Goal: Task Accomplishment & Management: Manage account settings

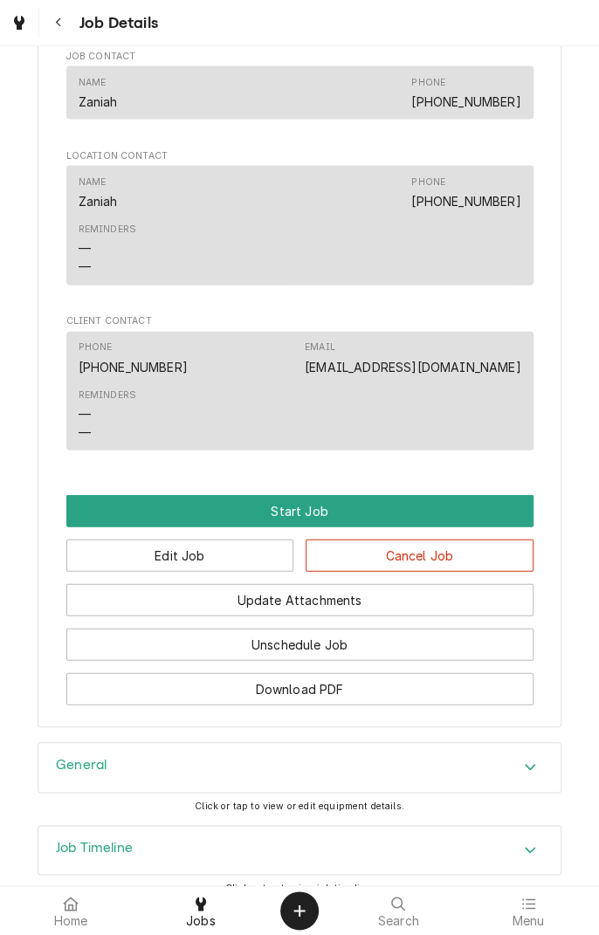
scroll to position [1214, 0]
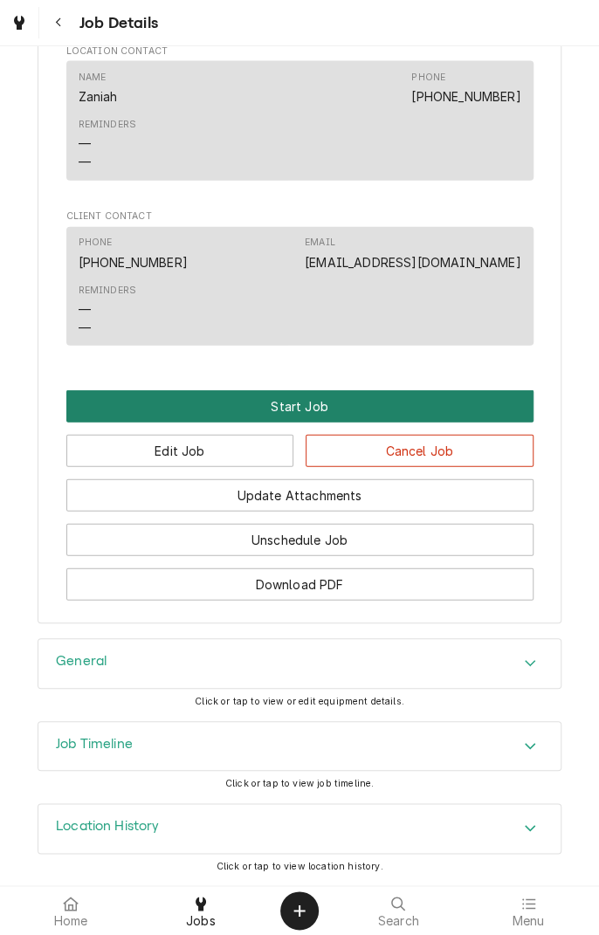
click at [301, 417] on button "Start Job" at bounding box center [299, 406] width 467 height 32
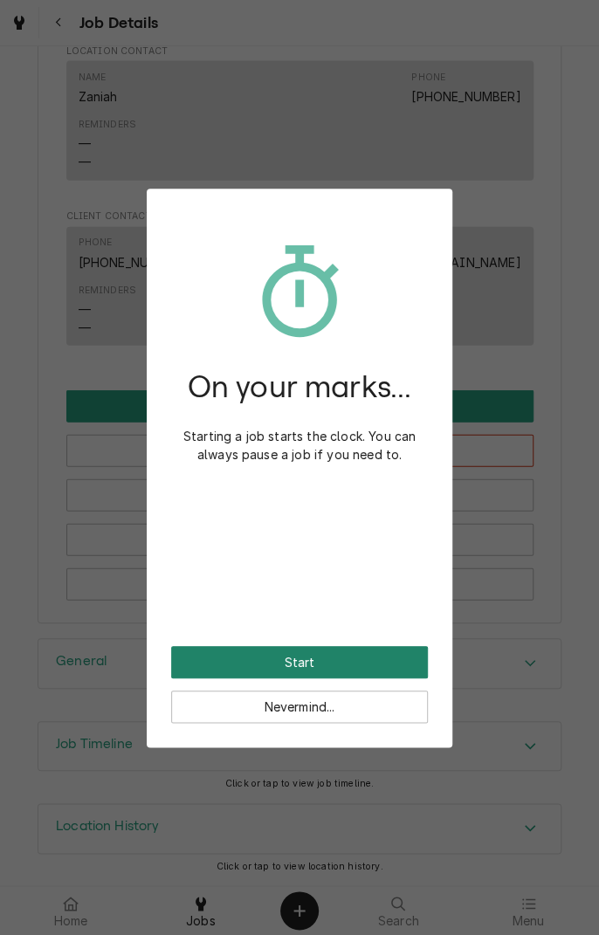
click at [314, 666] on button "Start" at bounding box center [299, 662] width 257 height 32
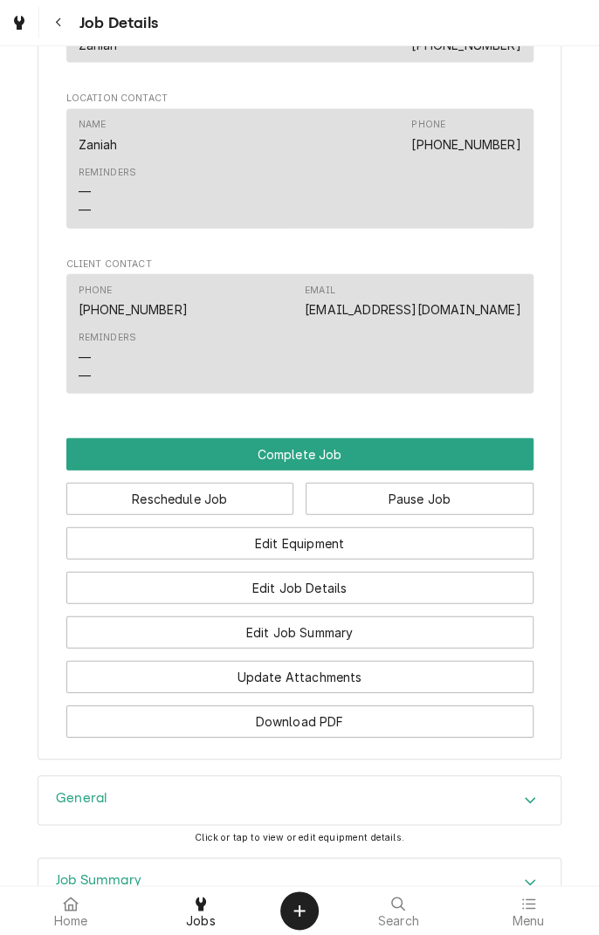
scroll to position [1211, 0]
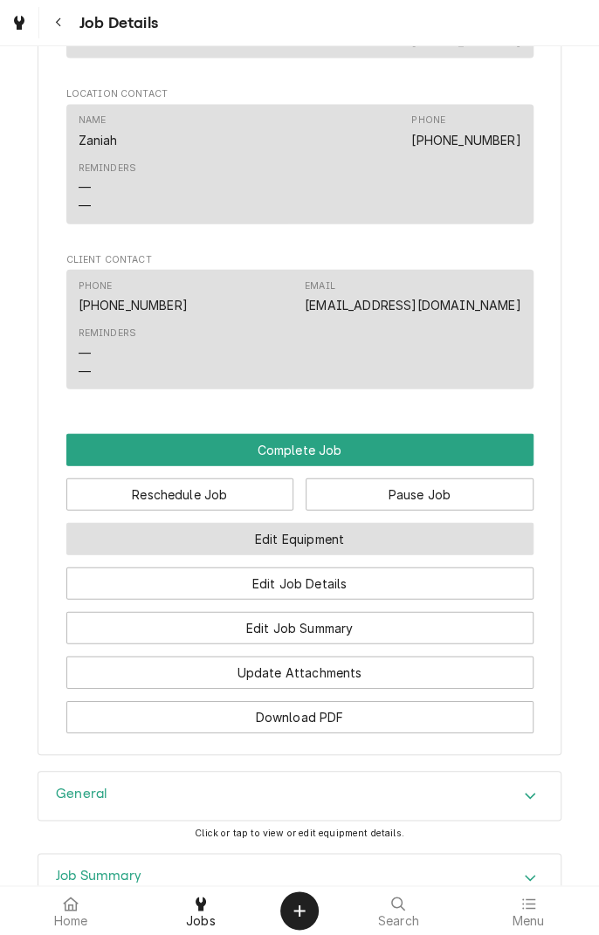
click at [399, 555] on button "Edit Equipment" at bounding box center [299, 539] width 467 height 32
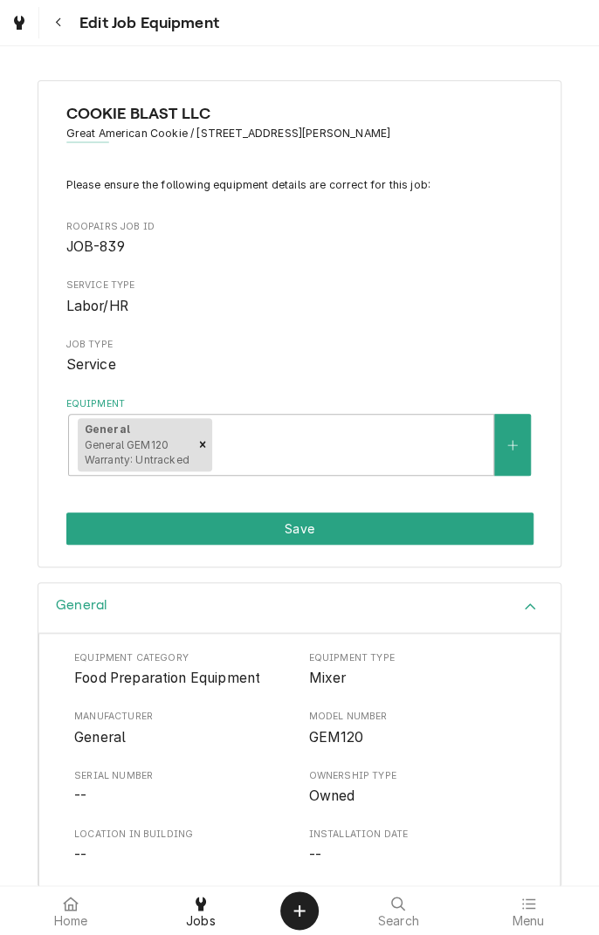
click at [443, 615] on div "General" at bounding box center [299, 608] width 522 height 50
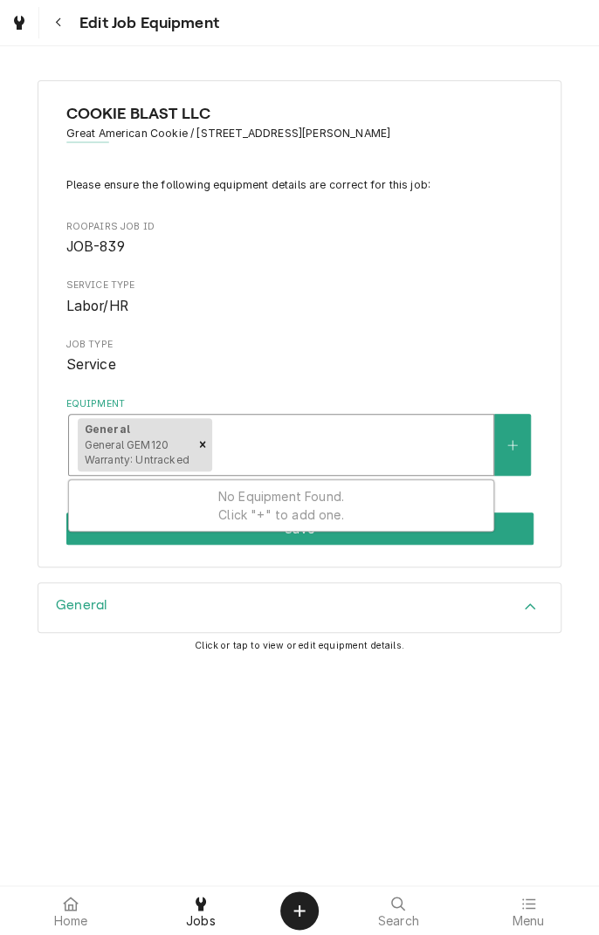
click at [426, 314] on span "Labor/HR" at bounding box center [299, 306] width 467 height 21
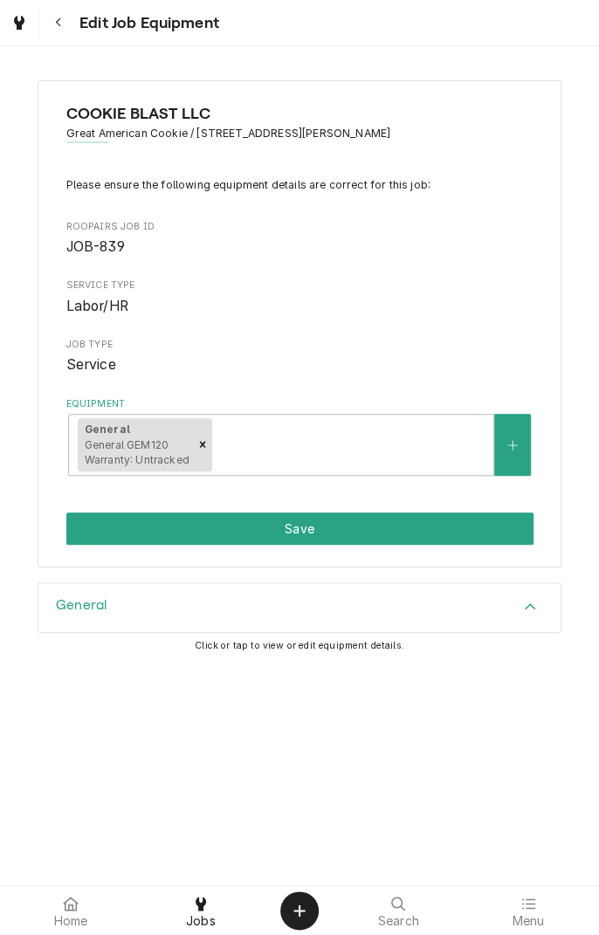
click at [123, 621] on div "General" at bounding box center [299, 607] width 522 height 49
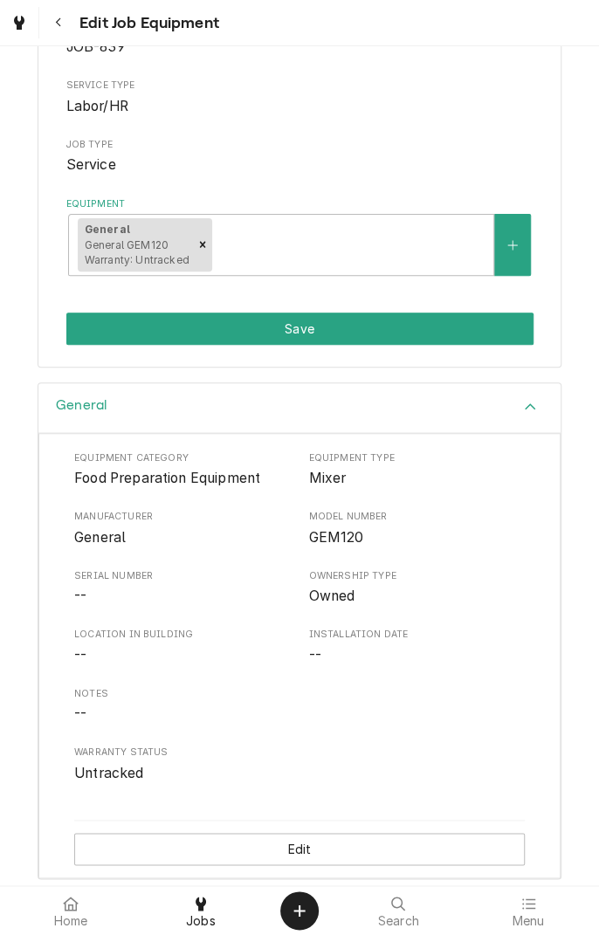
scroll to position [210, 0]
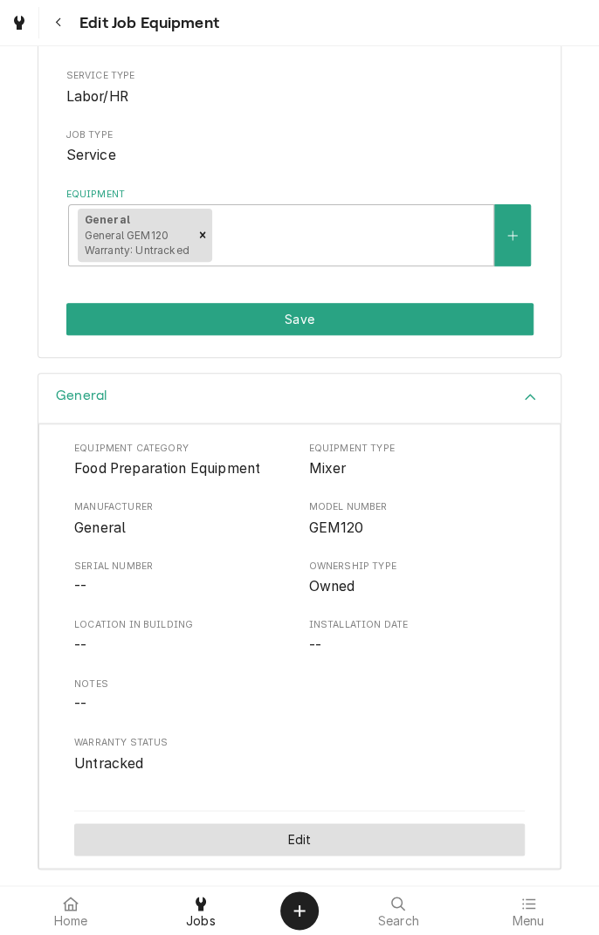
click at [327, 831] on button "Edit" at bounding box center [299, 840] width 451 height 32
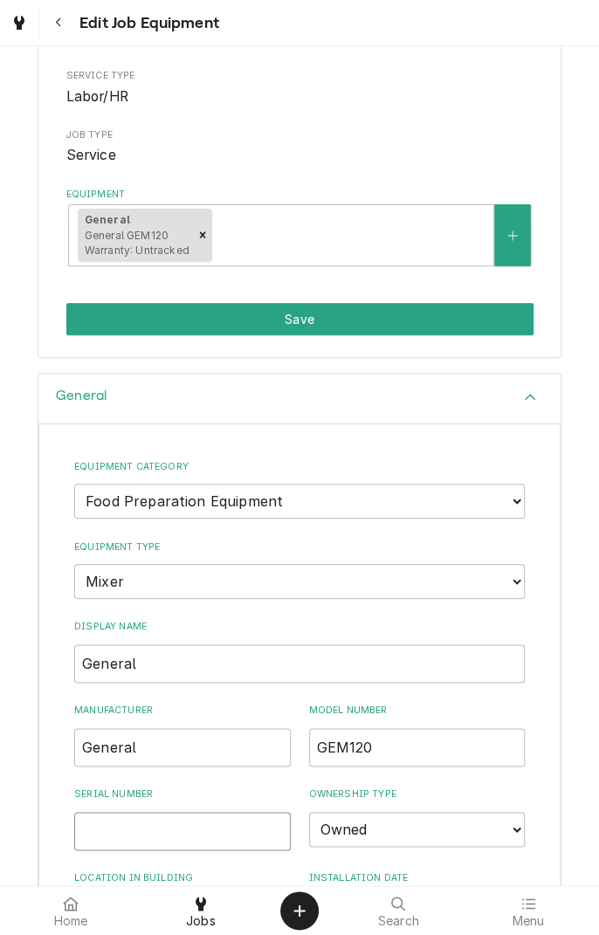
click at [166, 821] on input "Serial Number" at bounding box center [182, 831] width 217 height 38
click at [225, 825] on input "22010" at bounding box center [182, 831] width 217 height 38
click at [209, 821] on input "220102041" at bounding box center [182, 831] width 217 height 38
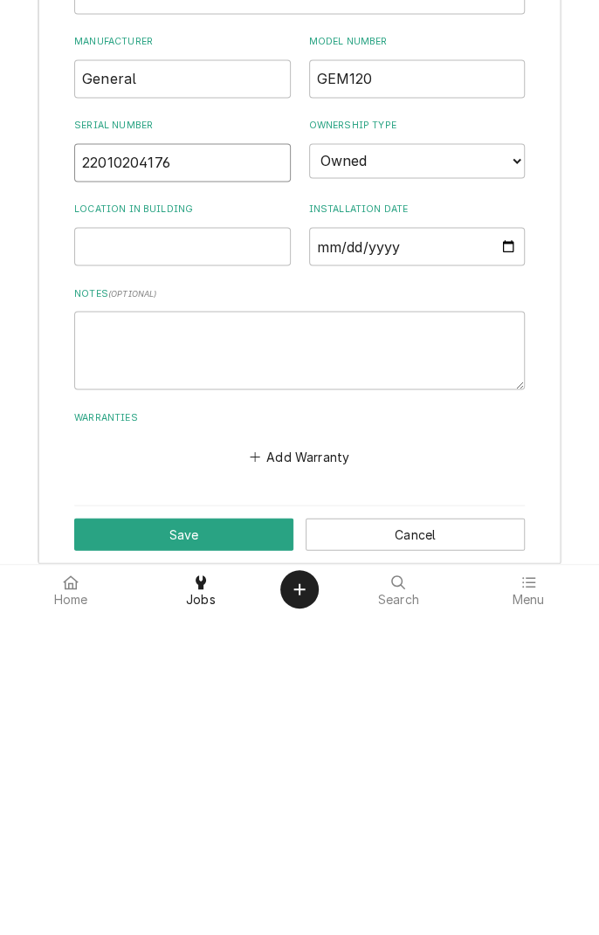
scroll to position [571, 0]
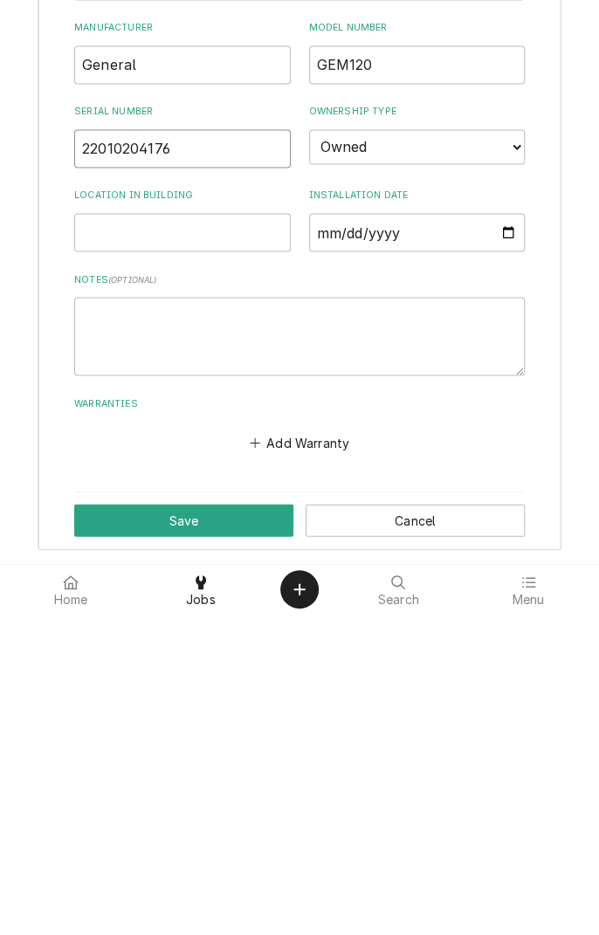
type input "22010204176"
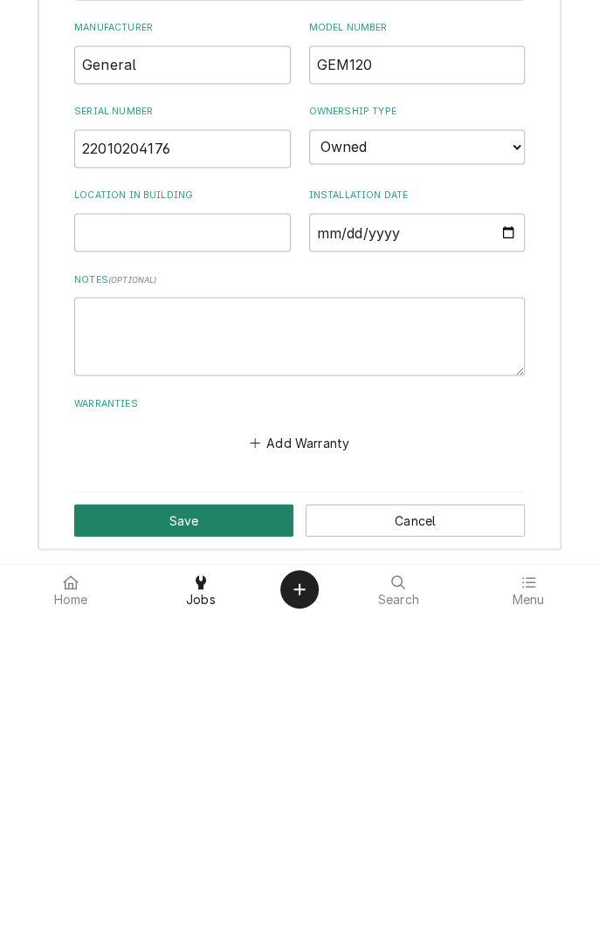
click at [217, 832] on button "Save" at bounding box center [183, 841] width 219 height 32
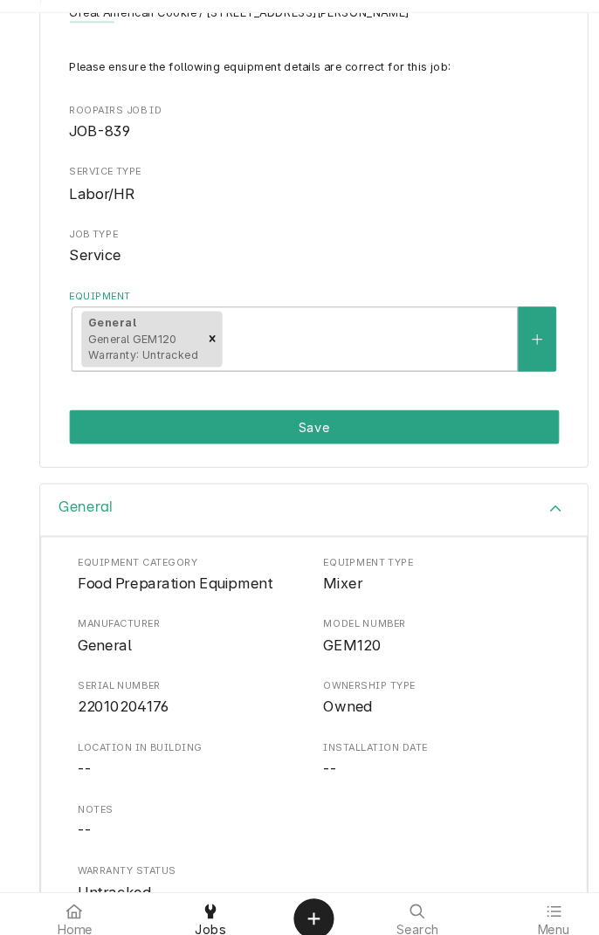
scroll to position [0, 0]
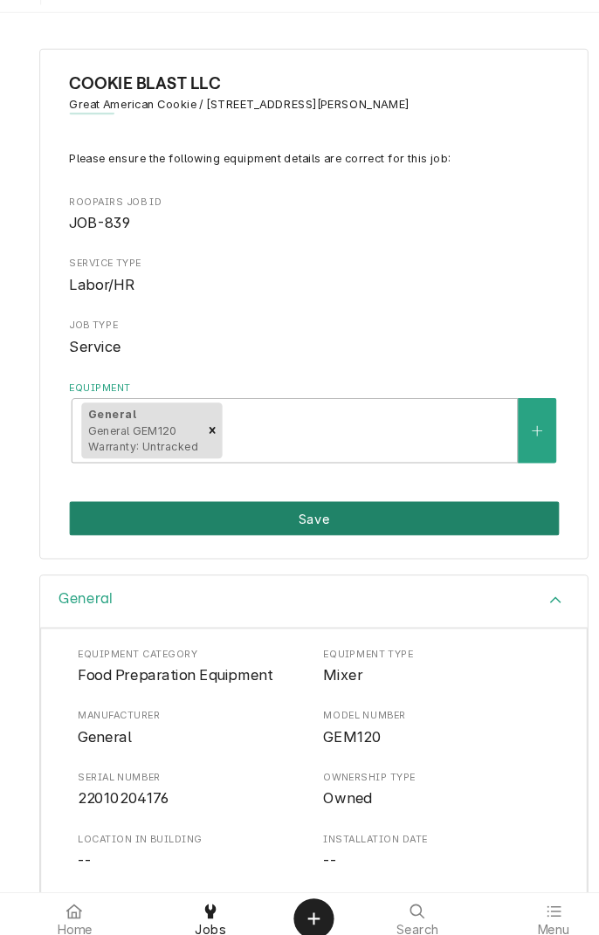
click at [353, 529] on button "Save" at bounding box center [299, 529] width 467 height 32
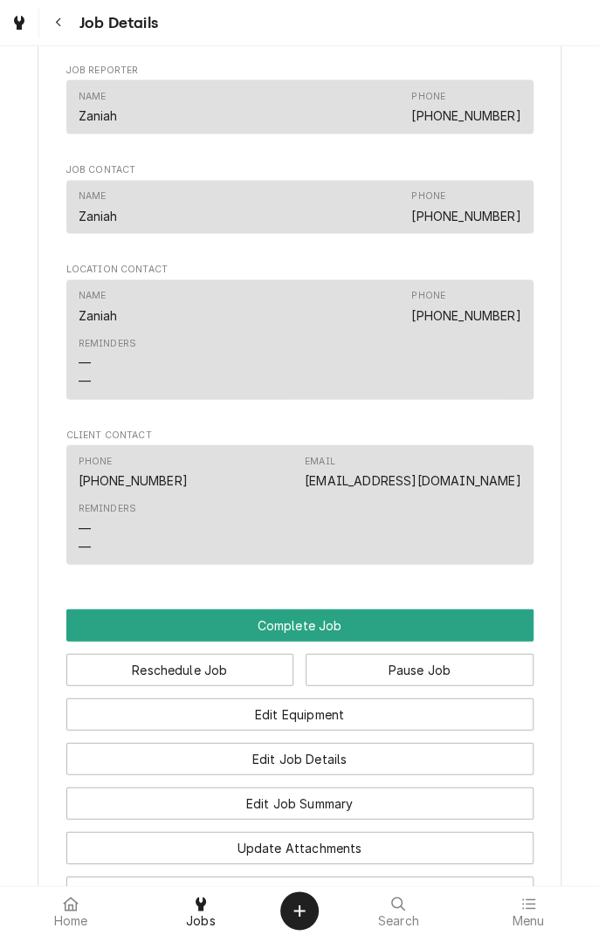
scroll to position [1045, 0]
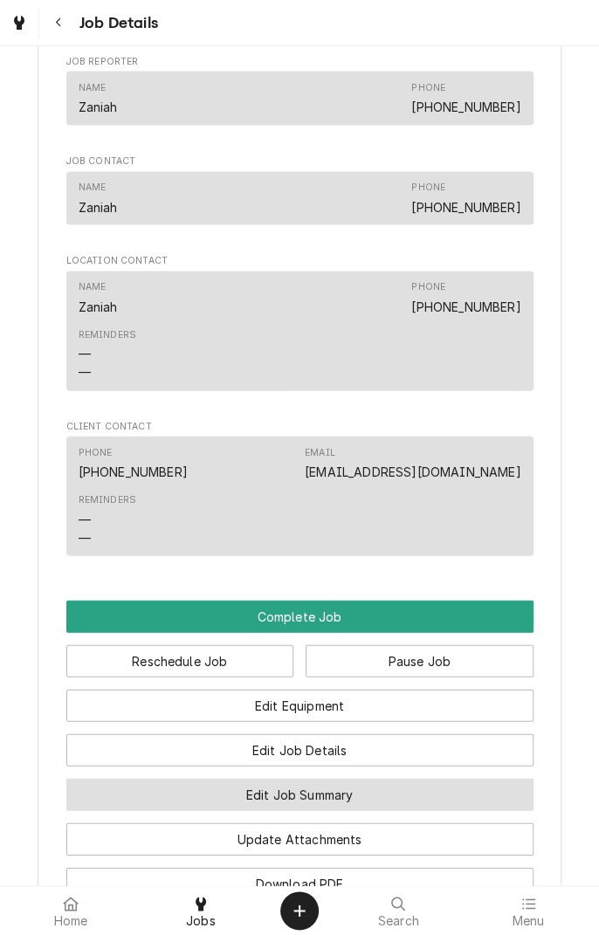
click at [375, 810] on button "Edit Job Summary" at bounding box center [299, 794] width 467 height 32
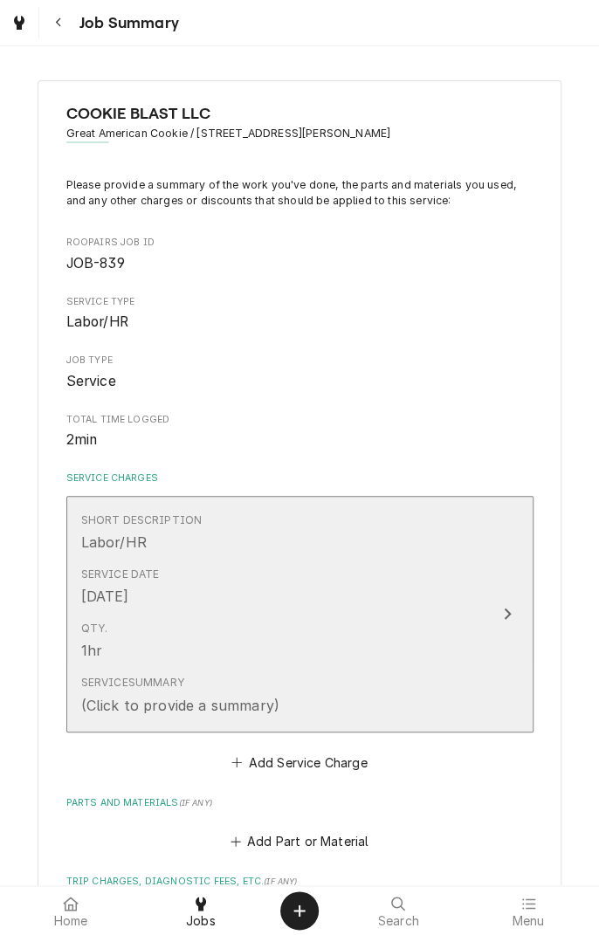
click at [481, 662] on div "Qty. 1hr" at bounding box center [281, 641] width 401 height 54
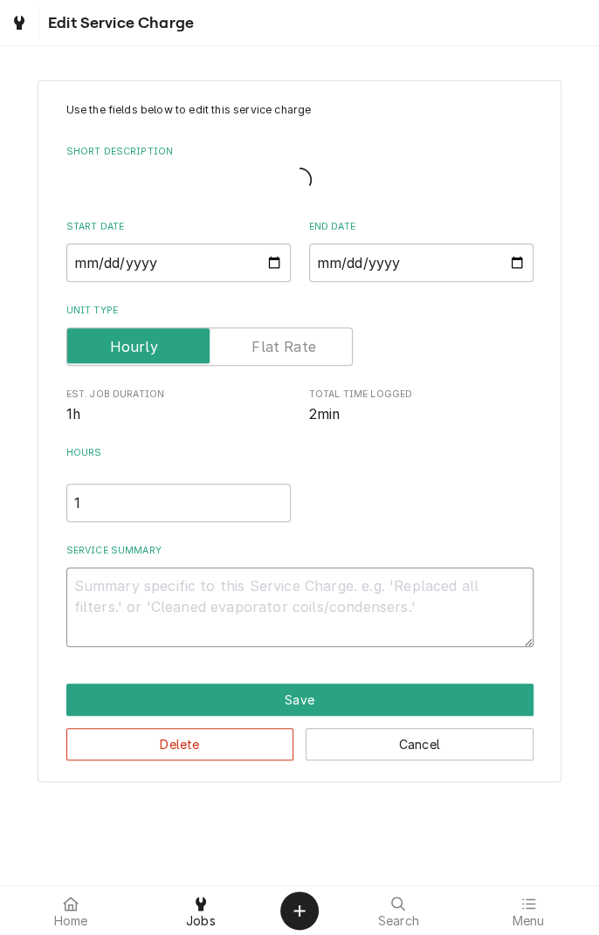
click at [176, 595] on textarea "Service Summary" at bounding box center [299, 607] width 467 height 79
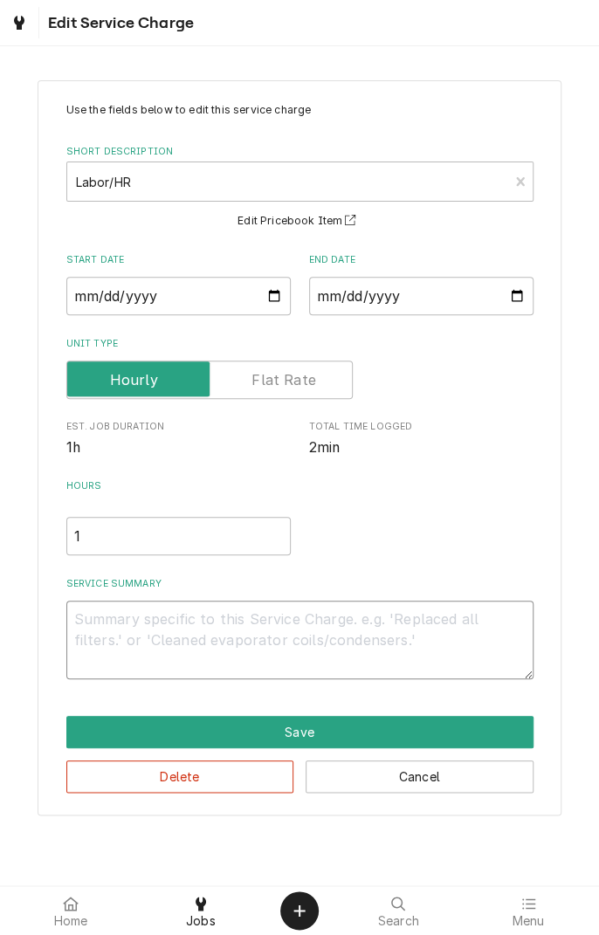
click at [128, 616] on textarea "Service Summary" at bounding box center [299, 640] width 467 height 79
type textarea "x"
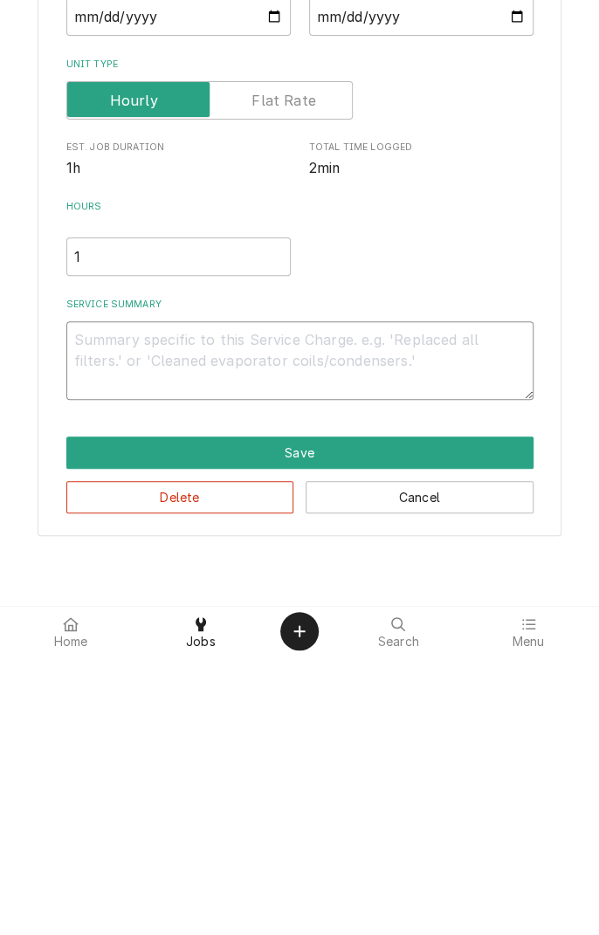
type textarea "8"
type textarea "x"
type textarea "8/"
type textarea "x"
type textarea "8/1"
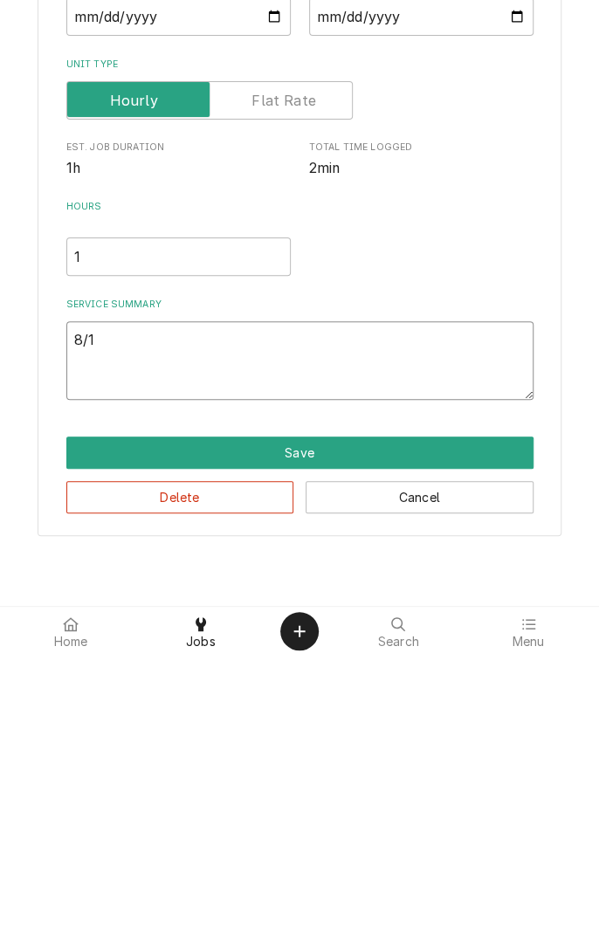
type textarea "x"
type textarea "8/18"
type textarea "x"
type textarea "8/18/"
type textarea "x"
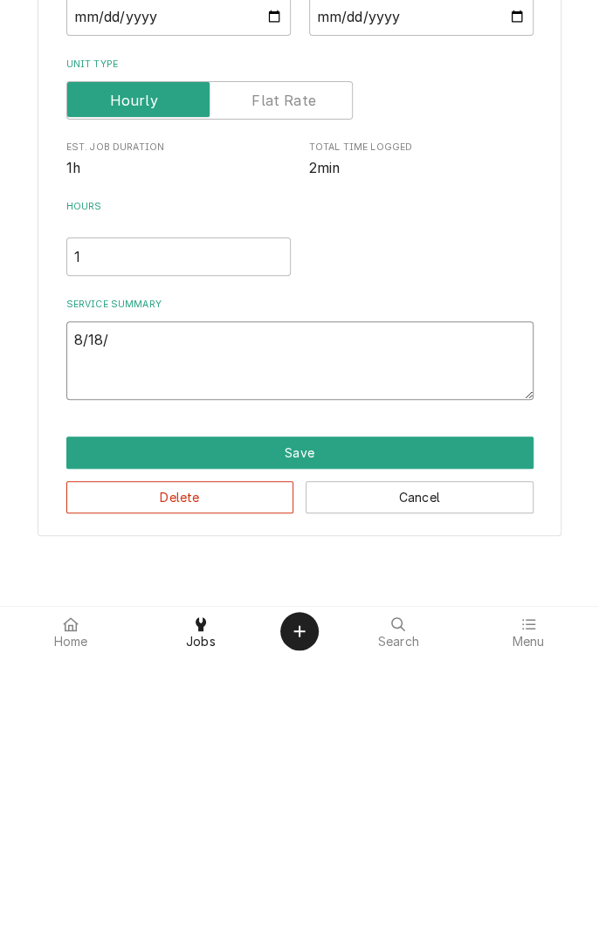
type textarea "8/18/2"
type textarea "x"
type textarea "[DATE]"
type textarea "x"
type textarea "8/18/25:"
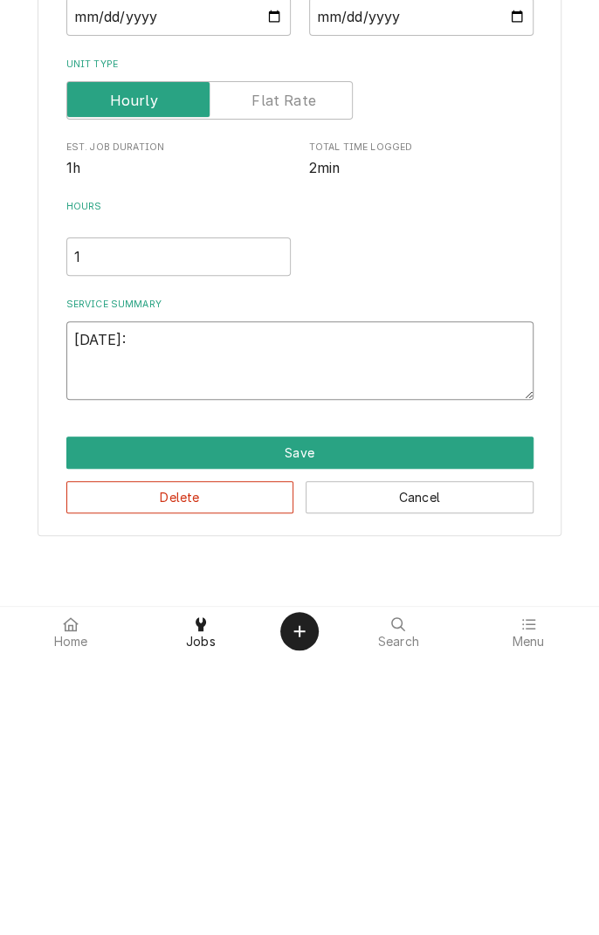
type textarea "x"
type textarea "8/18/25: d"
type textarea "x"
type textarea "8/18/25: di"
type textarea "x"
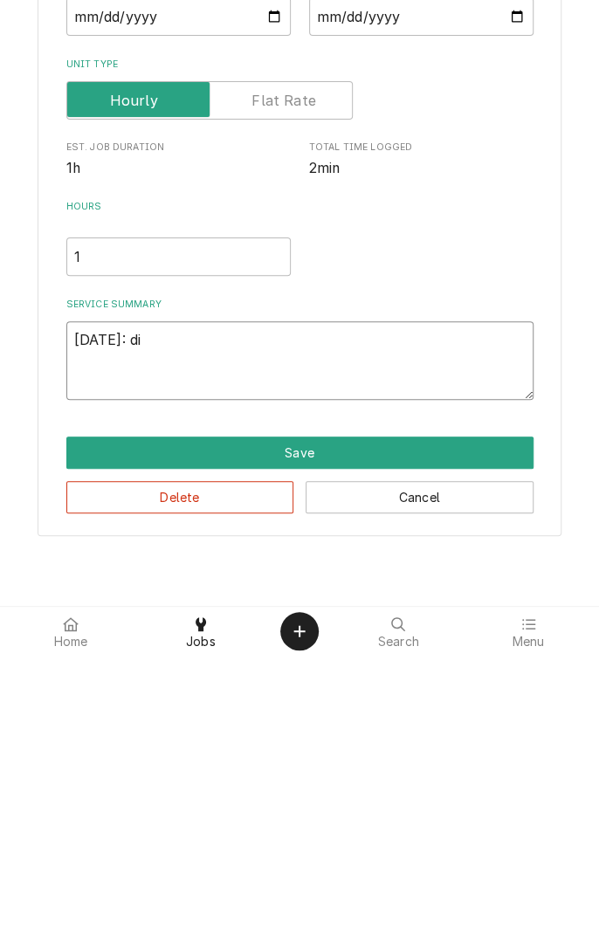
type textarea "8/18/25: dia"
type textarea "x"
type textarea "8/18/25: diag"
type textarea "x"
type textarea "8/18/25: diagn"
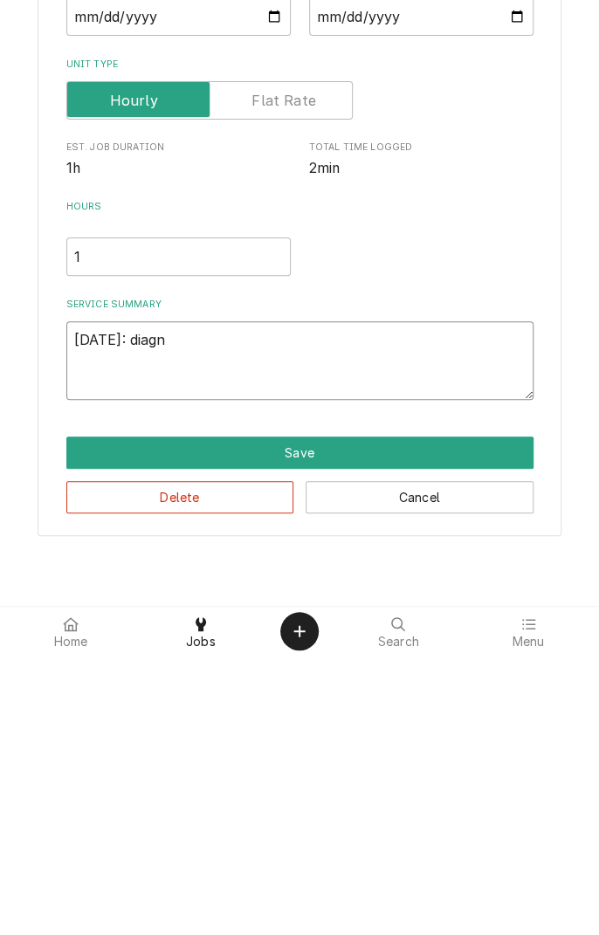
type textarea "x"
type textarea "8/18/25: diagno"
type textarea "x"
type textarea "8/18/25: diagnosed"
type textarea "x"
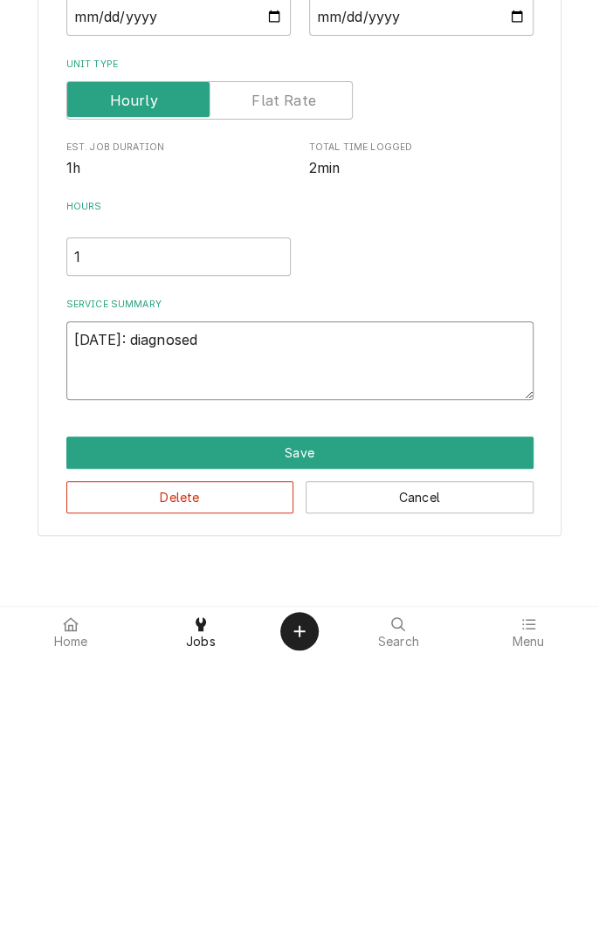
type textarea "8/18/25: diagnosed m"
type textarea "x"
type textarea "8/18/25: diagnosed mi"
type textarea "x"
type textarea "8/18/25: diagnosed mix"
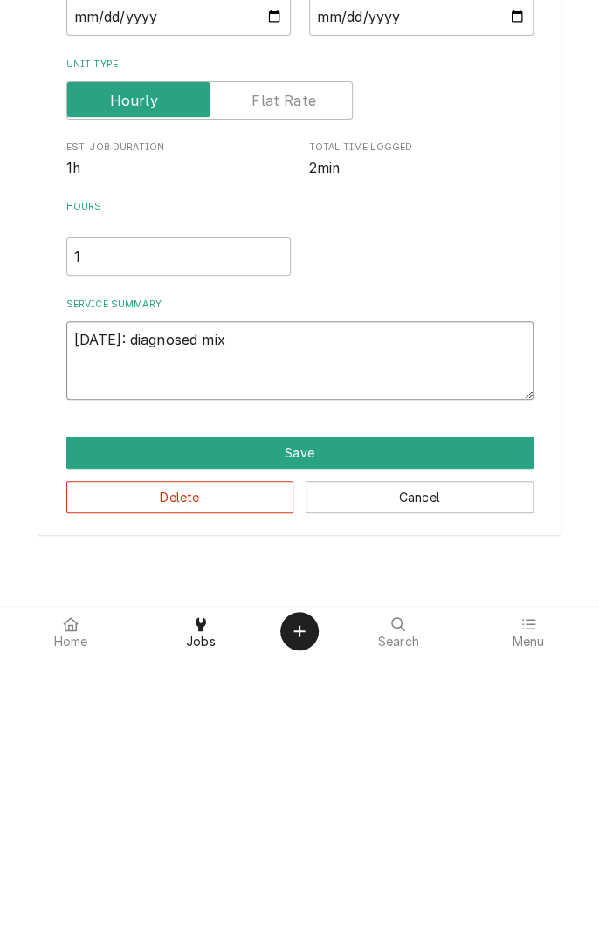
type textarea "x"
type textarea "8/18/25: diagnosed mixe"
type textarea "x"
type textarea "8/18/25: diagnosed mixer"
type textarea "x"
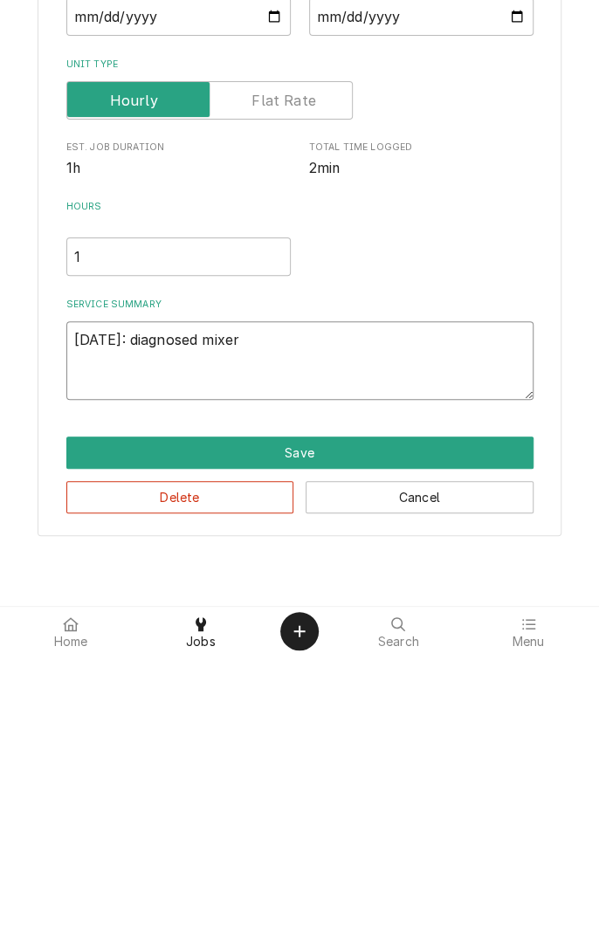
type textarea "8/18/25: diagnosed mixer"
type textarea "x"
type textarea "8/18/25: diagnosed mixer."
type textarea "x"
type textarea "8/18/25: diagnosed mixer. #"
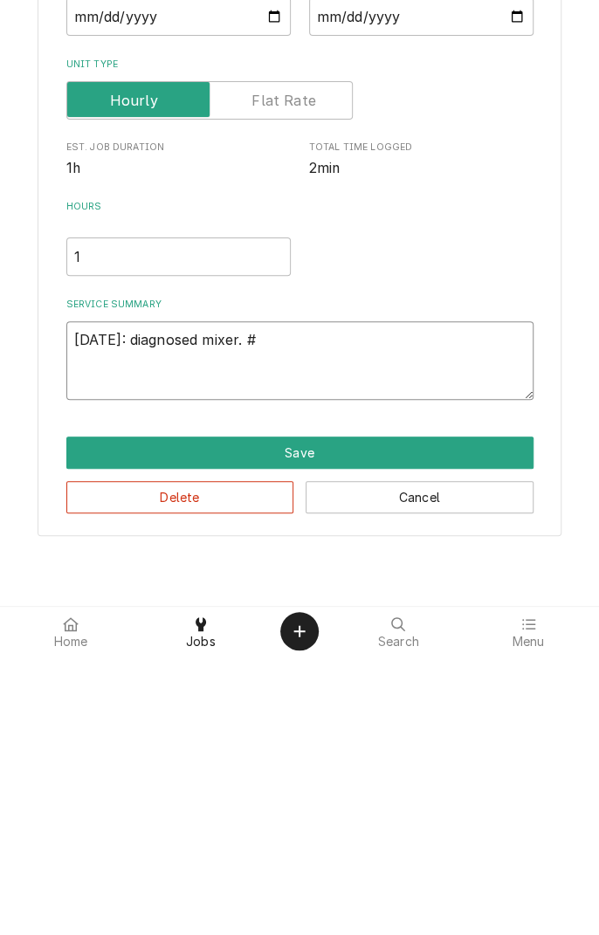
type textarea "x"
type textarea "8/18/25: diagnosed mixer. ##"
type textarea "x"
type textarea "8/18/25: diagnosed mixer. ##1"
type textarea "x"
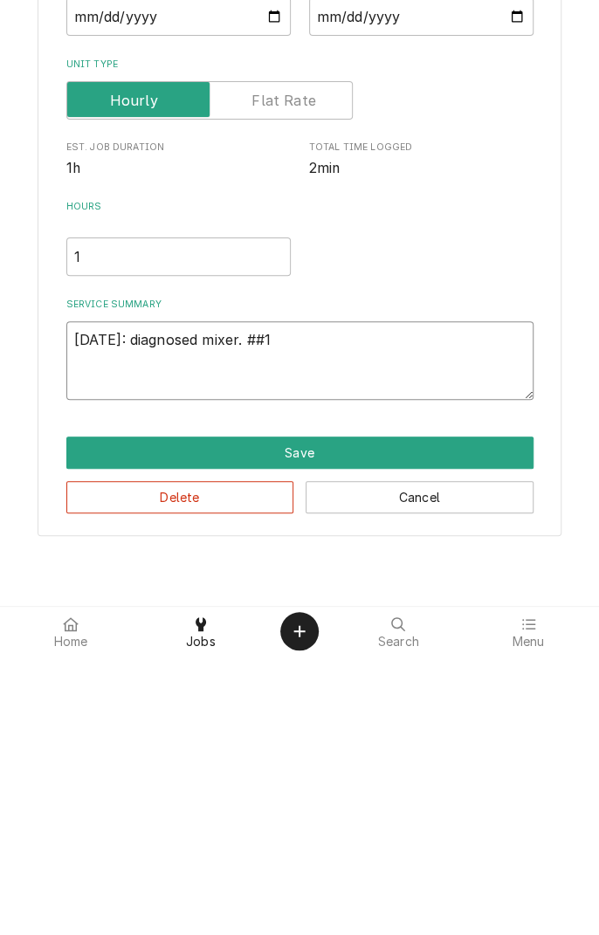
type textarea "8/18/25: diagnosed mixer. ##1"
type textarea "x"
type textarea "8/18/25: diagnosed mixer. ##1"
type textarea "x"
type textarea "8/18/25: diagnosed mixer. ##"
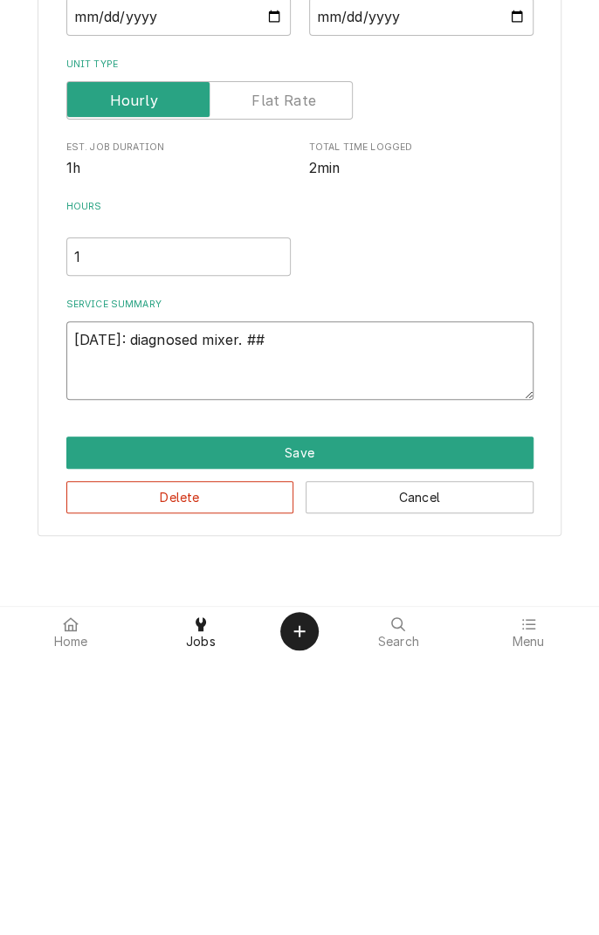
type textarea "x"
type textarea "8/18/25: diagnosed mixer. #"
type textarea "x"
type textarea "8/18/25: diagnosed mixer. #1"
type textarea "x"
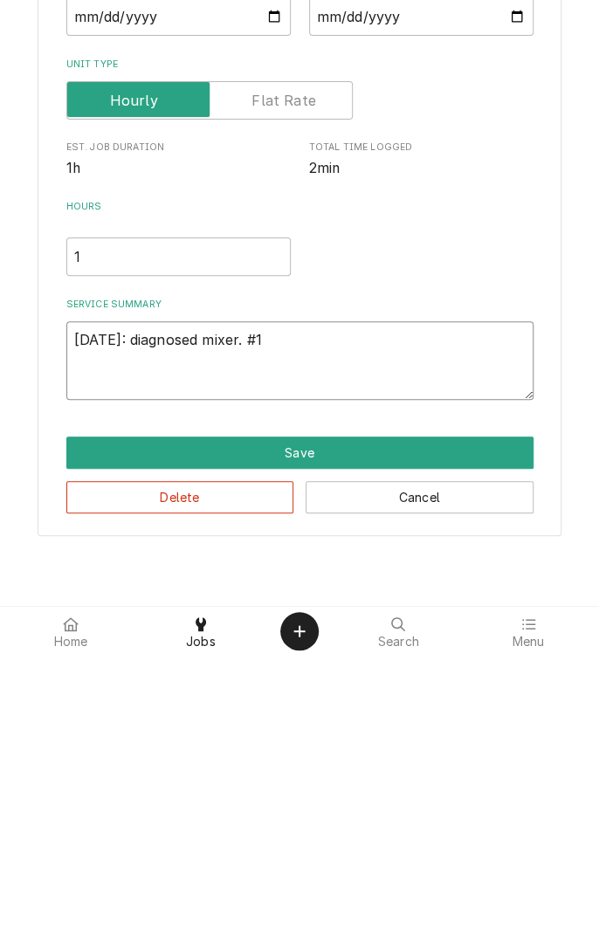
type textarea "8/18/25: diagnosed mixer. #1"
type textarea "x"
type textarea "8/18/25: diagnosed mixer. #1 s"
type textarea "x"
type textarea "8/18/25: diagnosed mixer. #1 se"
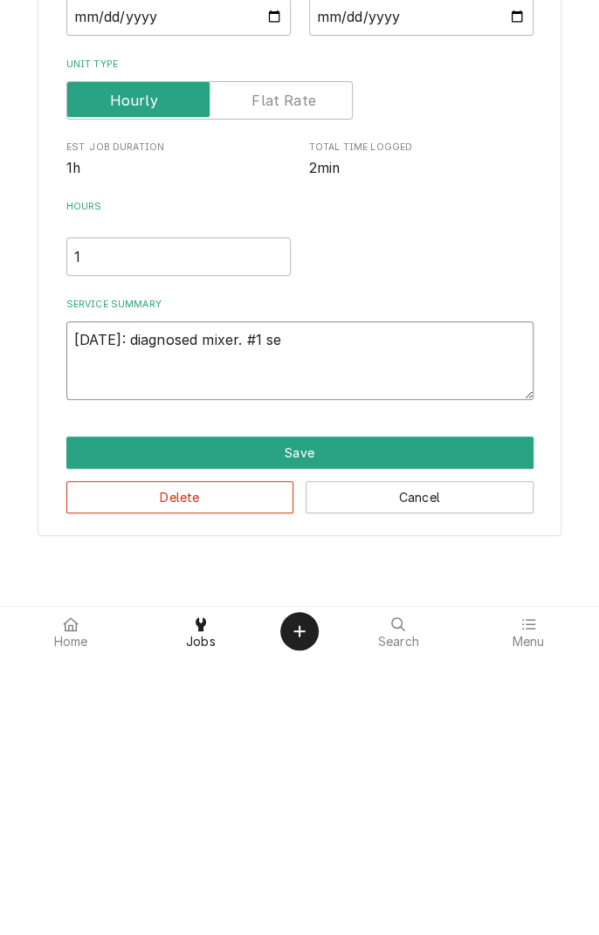
type textarea "x"
type textarea "8/18/25: diagnosed mixer. #1 set"
type textarea "x"
type textarea "8/18/25: diagnosed mixer. #1 sett"
type textarea "x"
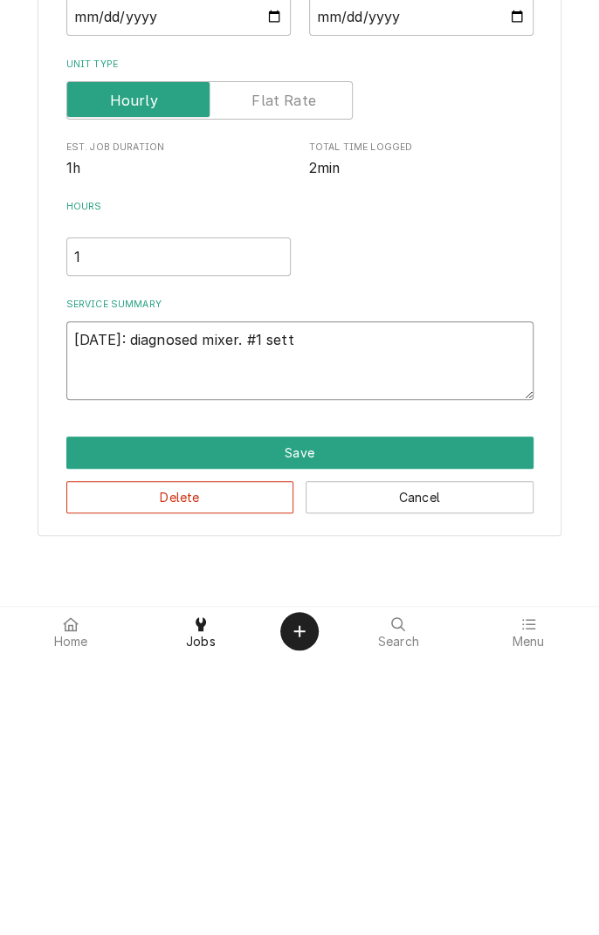
type textarea "8/18/25: diagnosed mixer. #1 setti"
type textarea "x"
type textarea "8/18/25: diagnosed mixer. #1 settin"
type textarea "x"
type textarea "8/18/25: diagnosed mixer. #1 setting"
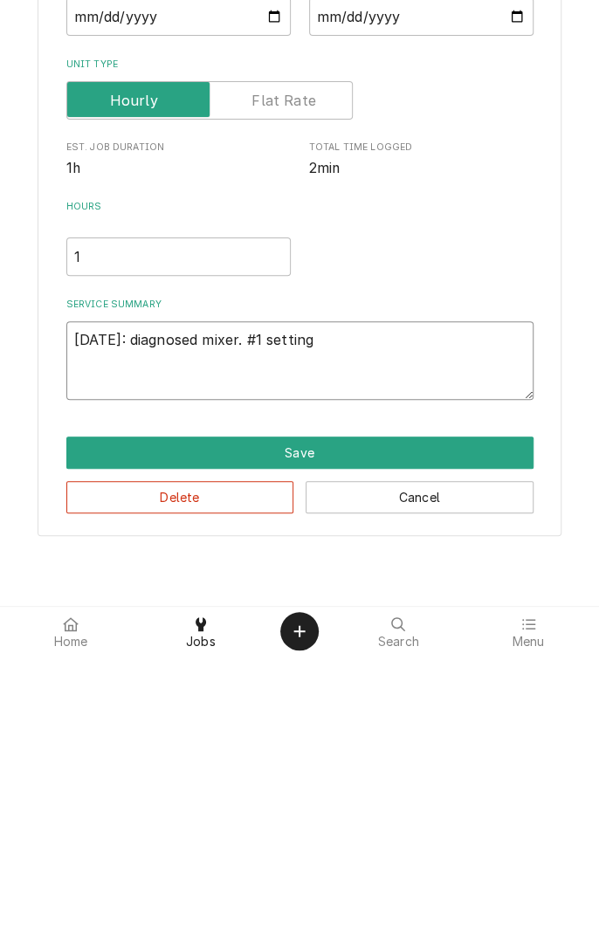
type textarea "x"
type textarea "8/18/25: diagnosed mixer. #1 setting"
type textarea "x"
type textarea "8/18/25: diagnosed mixer. #1 setting s"
type textarea "x"
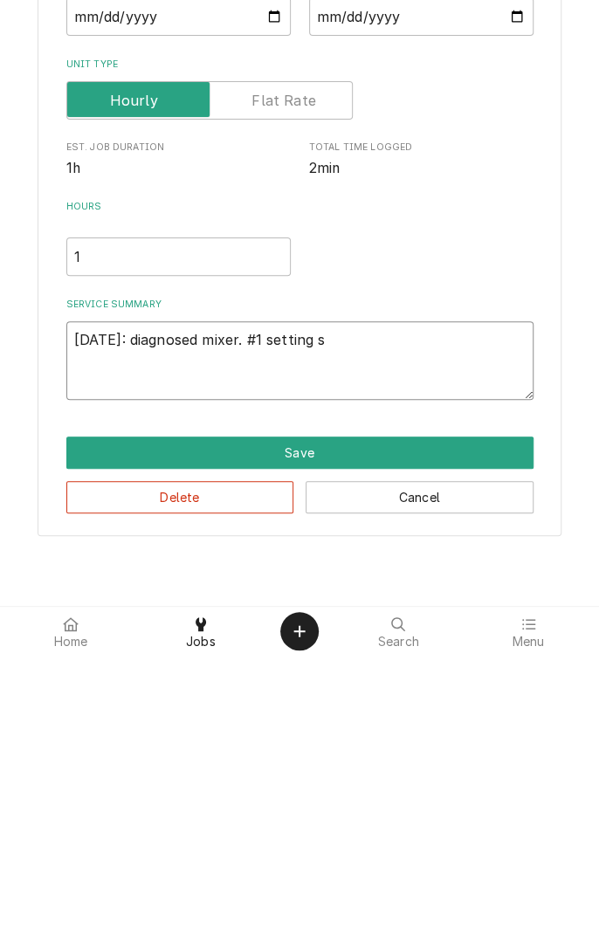
type textarea "8/18/25: diagnosed mixer. #1 setting sl"
type textarea "x"
type textarea "8/18/25: diagnosed mixer. #1 setting sli"
type textarea "x"
type textarea "8/18/25: diagnosed mixer. #1 setting slip"
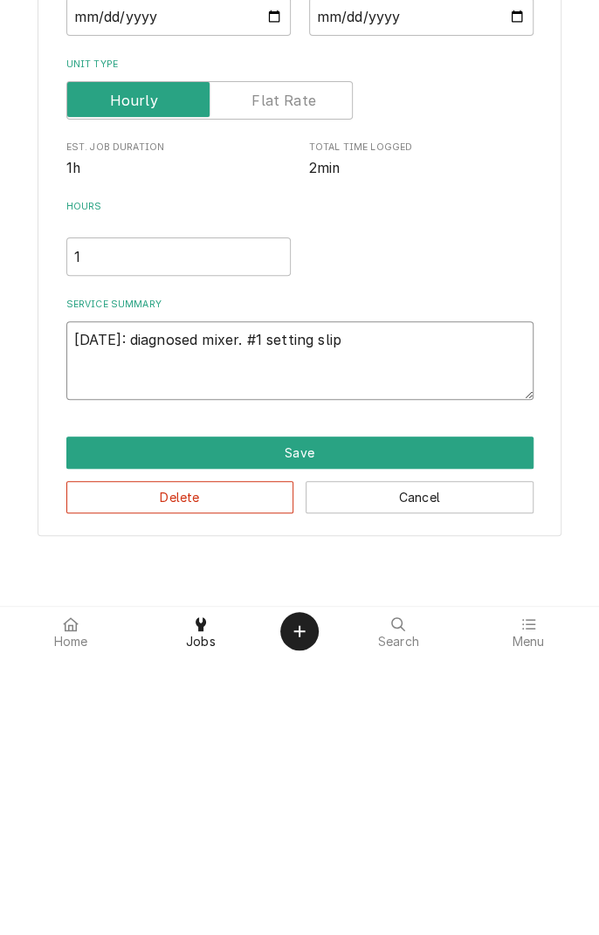
type textarea "x"
type textarea "8/18/25: diagnosed mixer. #1 setting slips"
type textarea "x"
type textarea "8/18/25: diagnosed mixer. #1 setting slips"
type textarea "x"
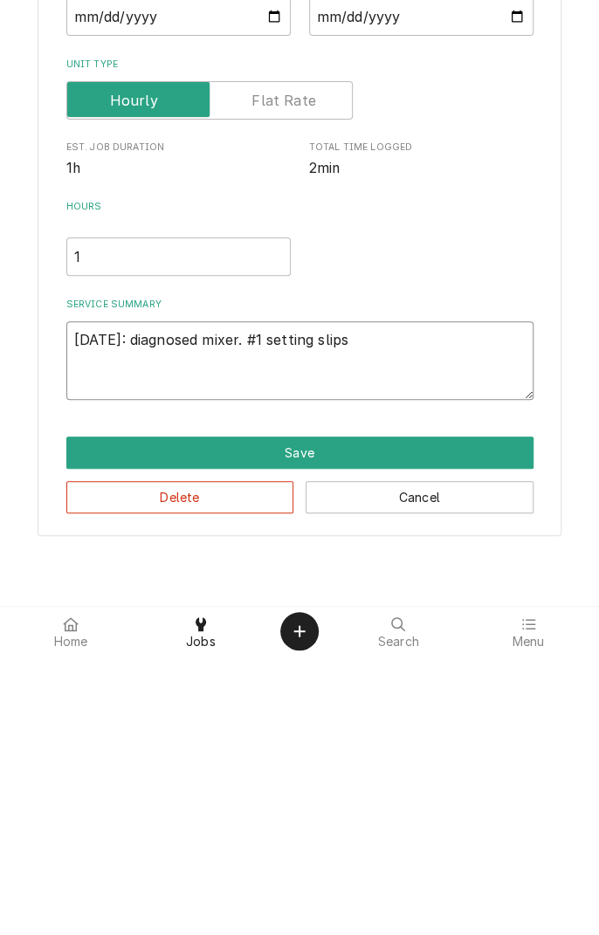
type textarea "8/18/25: diagnosed mixer. #1 setting slips i"
type textarea "x"
type textarea "8/18/25: diagnosed mixer. #1 setting slips in"
type textarea "x"
type textarea "8/18/25: diagnosed mixer. #1 setting slips inc"
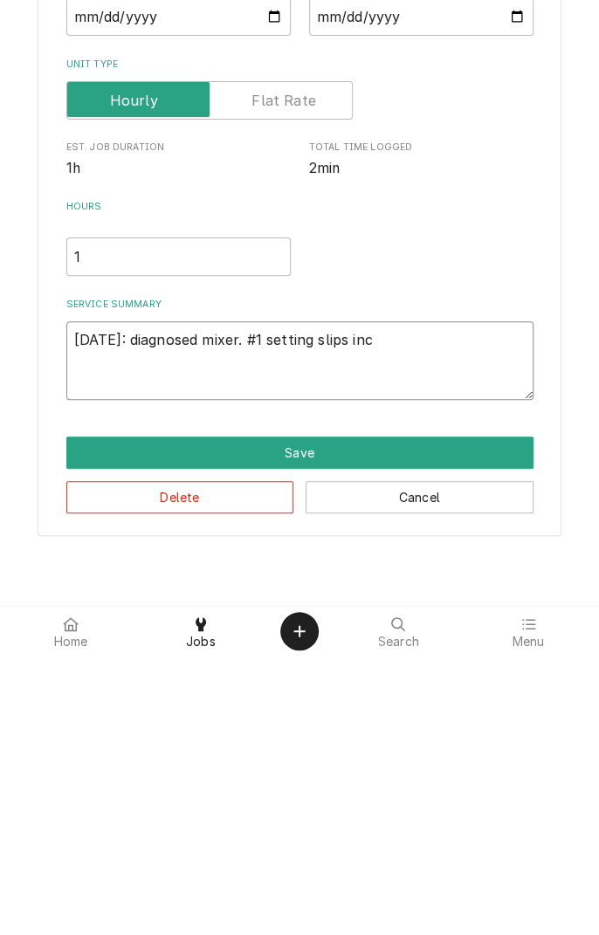
type textarea "x"
type textarea "8/18/25: diagnosed mixer. #1 setting slips inca"
type textarea "x"
type textarea "8/18/25: diagnosed mixer. #1 setting slips inc"
type textarea "x"
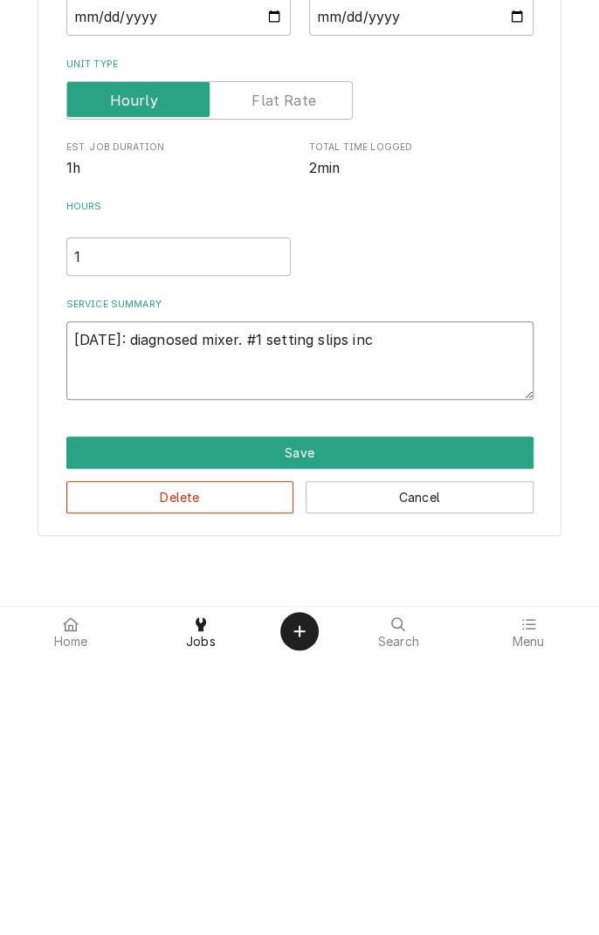
type textarea "8/18/25: diagnosed mixer. #1 setting slips in"
type textarea "x"
type textarea "8/18/25: diagnosed mixer. #1 setting slips i"
type textarea "x"
type textarea "8/18/25: diagnosed mixer. #1 setting slips in"
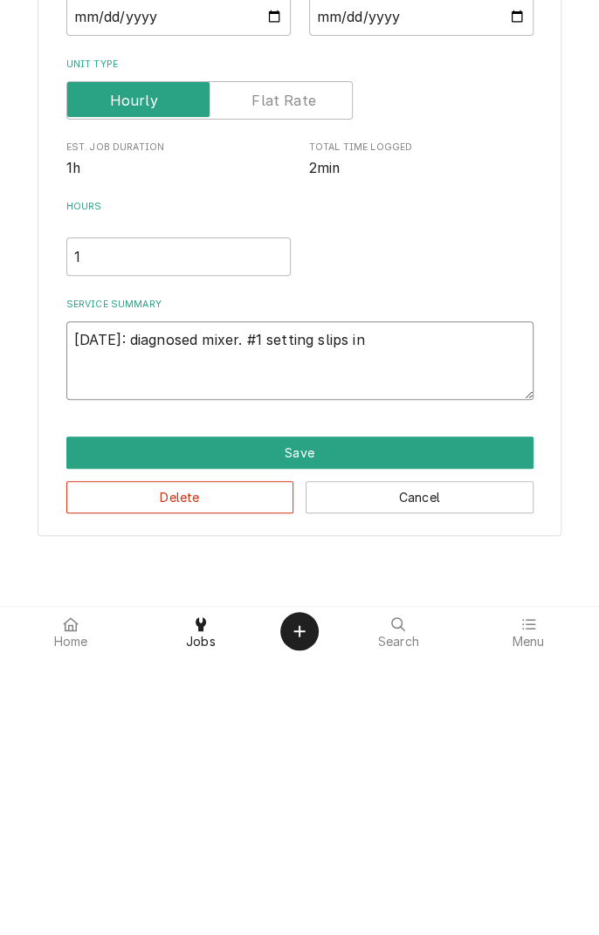
type textarea "x"
type textarea "8/18/25: diagnosed mixer. #1 setting slips ind"
type textarea "x"
type textarea "8/18/25: diagnosed mixer. #1 setting slips indi"
type textarea "x"
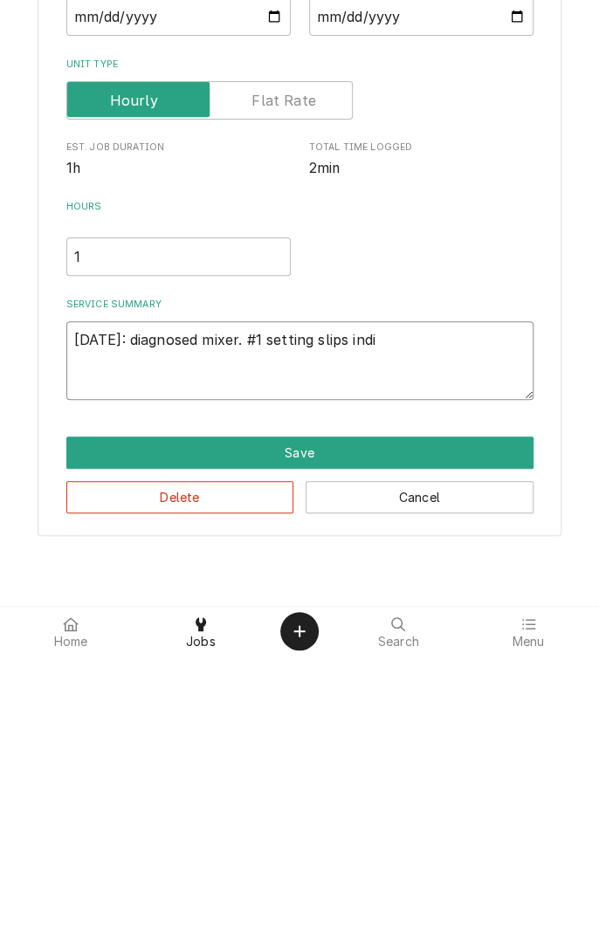
type textarea "8/18/25: diagnosed mixer. #1 setting slips indicating"
type textarea "x"
type textarea "8/18/25: diagnosed mixer. #1 setting slips indicating g"
type textarea "x"
type textarea "8/18/25: diagnosed mixer. #1 setting slips indicating ge"
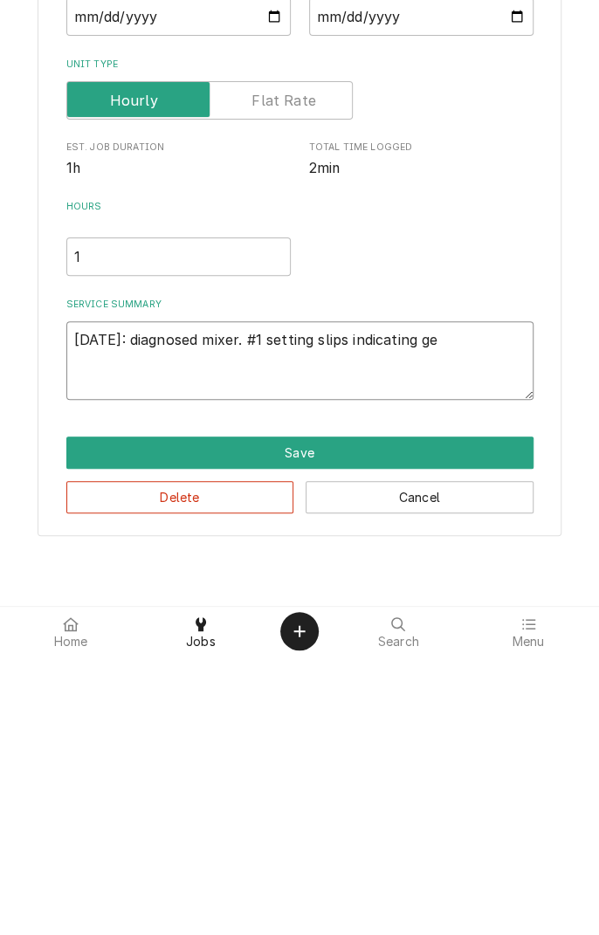
type textarea "x"
type textarea "8/18/25: diagnosed mixer. #1 setting slips indicating gea"
type textarea "x"
type textarea "8/18/25: diagnosed mixer. #1 setting slips indicating gear"
type textarea "x"
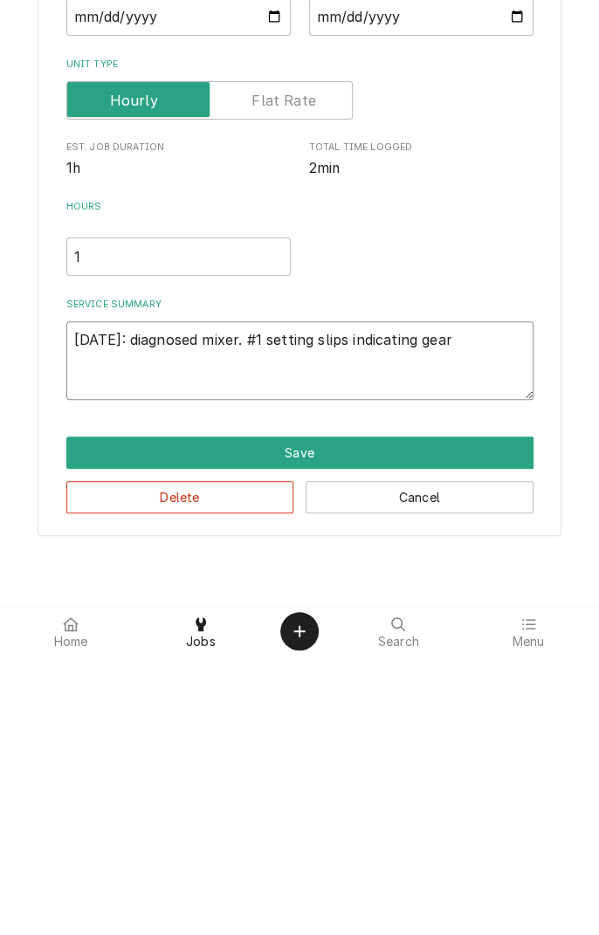
type textarea "8/18/25: diagnosed mixer. #1 setting slips indicating gear"
type textarea "x"
type textarea "8/18/25: diagnosed mixer. #1 setting slips indicating gear d"
type textarea "x"
type textarea "8/18/25: diagnosed mixer. #1 setting slips indicating gear da"
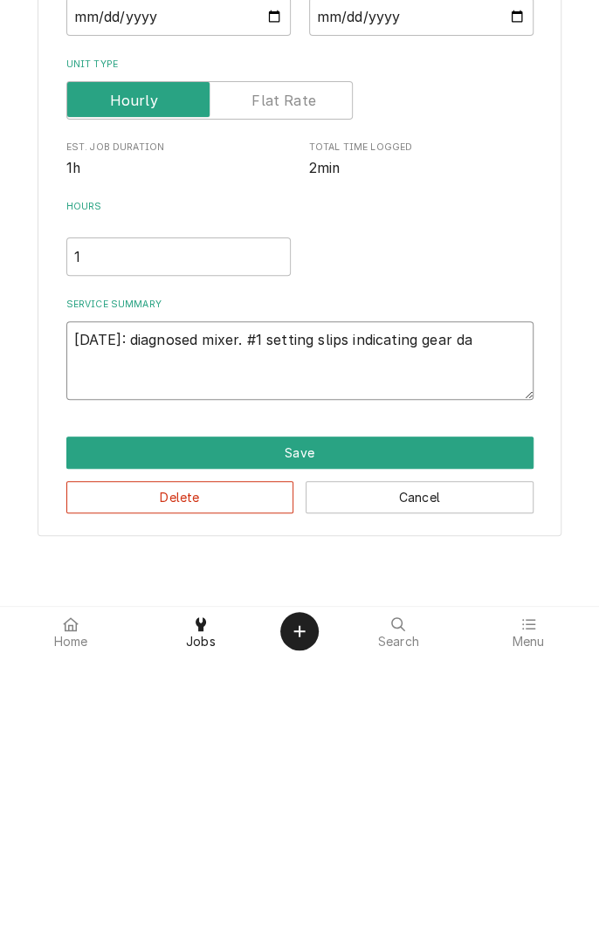
type textarea "x"
type textarea "8/18/25: diagnosed mixer. #1 setting slips indicating gear d"
type textarea "x"
type textarea "8/18/25: diagnosed mixer. #1 setting slips indicating gear"
type textarea "x"
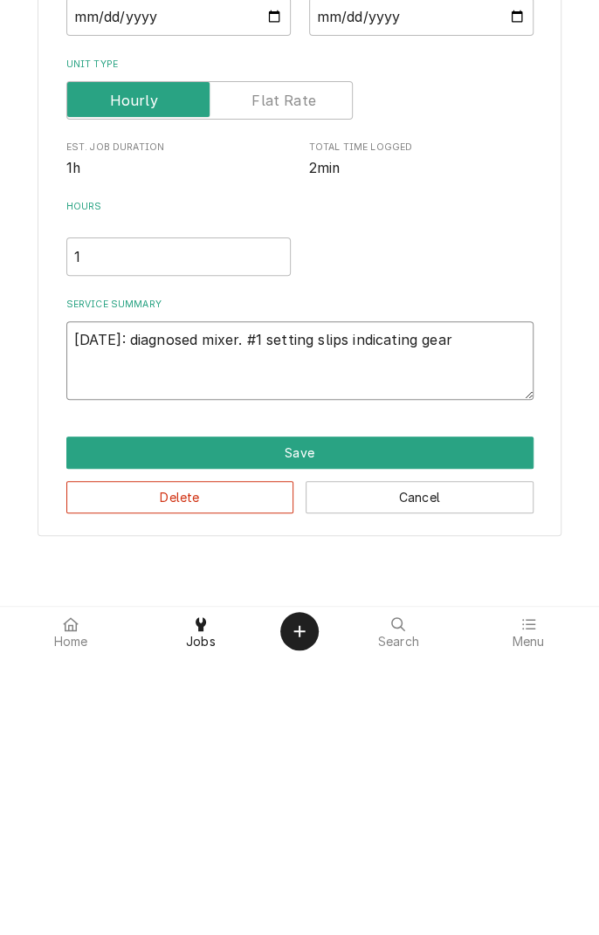
type textarea "8/18/25: diagnosed mixer. #1 setting slips indicating gear d"
type textarea "x"
type textarea "8/18/25: diagnosed mixer. #1 setting slips indicating gear da"
type textarea "x"
type textarea "8/18/25: diagnosed mixer. #1 setting slips indicating gear dam"
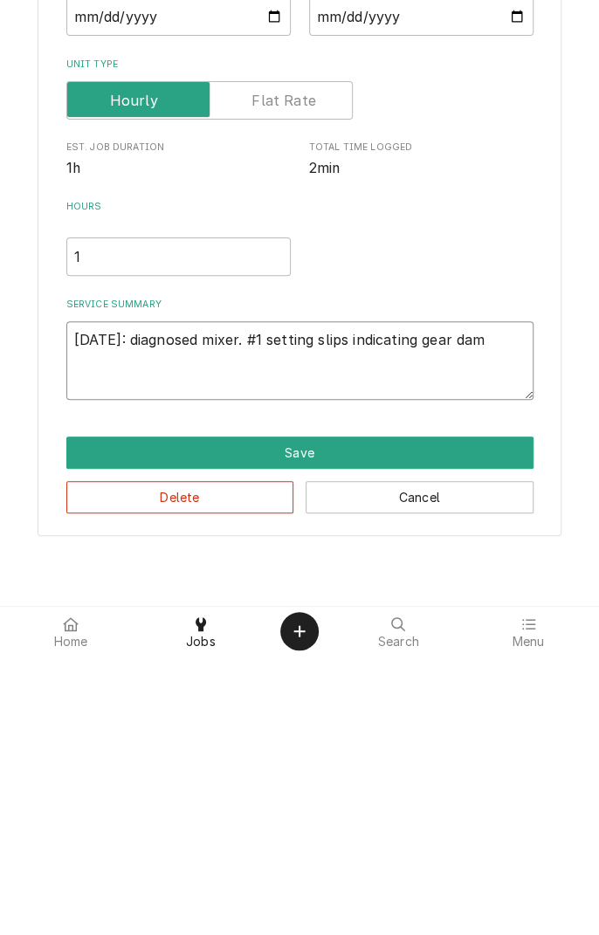
type textarea "x"
type textarea "8/18/25: diagnosed mixer. #1 setting slips indicating gear dama"
type textarea "x"
type textarea "8/18/25: diagnosed mixer. #1 setting slips indicating gear damag"
type textarea "x"
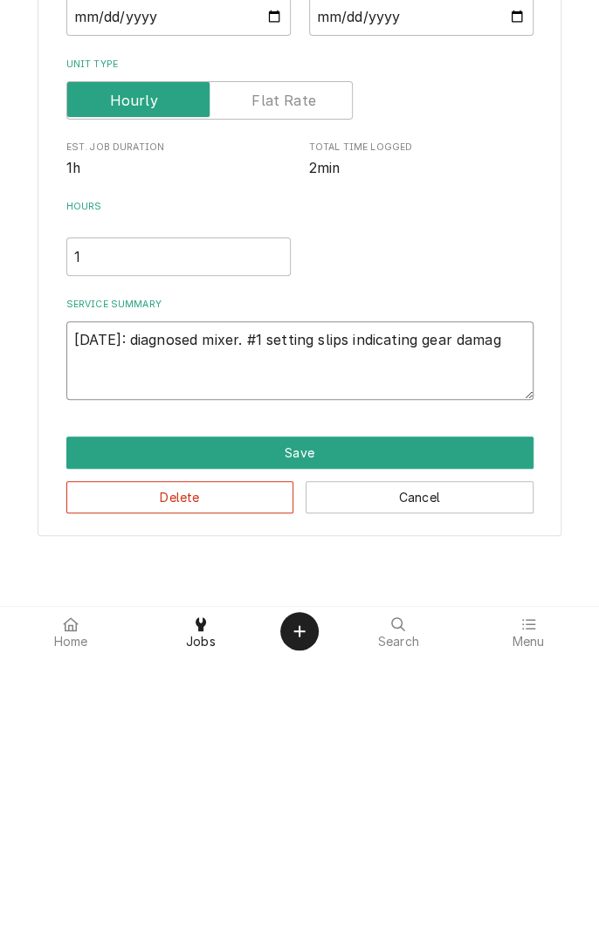
type textarea "8/18/25: diagnosed mixer. #1 setting slips indicating gear damage"
type textarea "x"
type textarea "8/18/25: diagnosed mixer. #1 setting slips indicating gear damage."
type textarea "x"
type textarea "8/18/25: diagnosed mixer. #1 setting slips indicating gear damage."
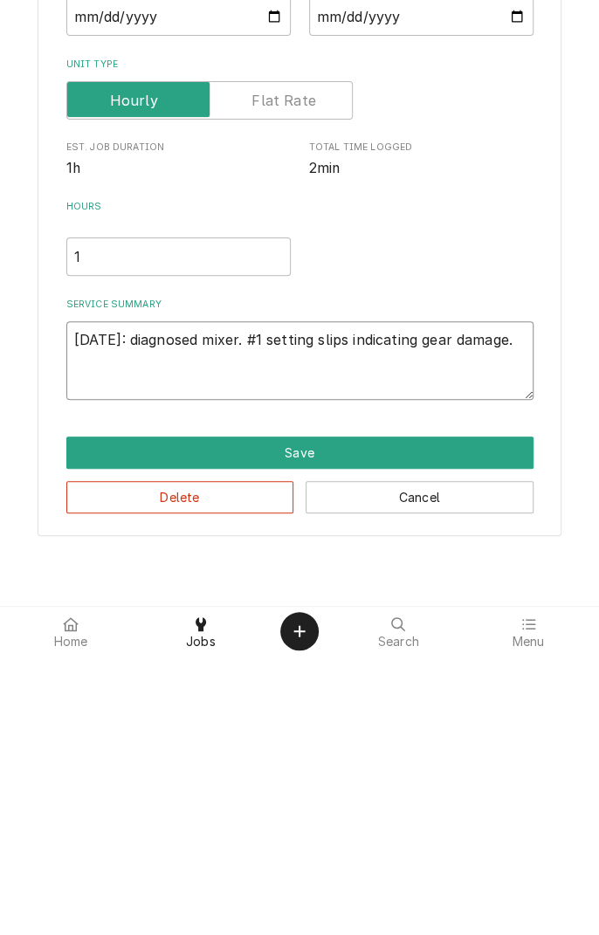
type textarea "x"
type textarea "8/18/25: diagnosed mixer. #1 setting slips indicating gear damage. W"
type textarea "x"
type textarea "8/18/25: diagnosed mixer. #1 setting slips indicating gear damage. Wi"
type textarea "x"
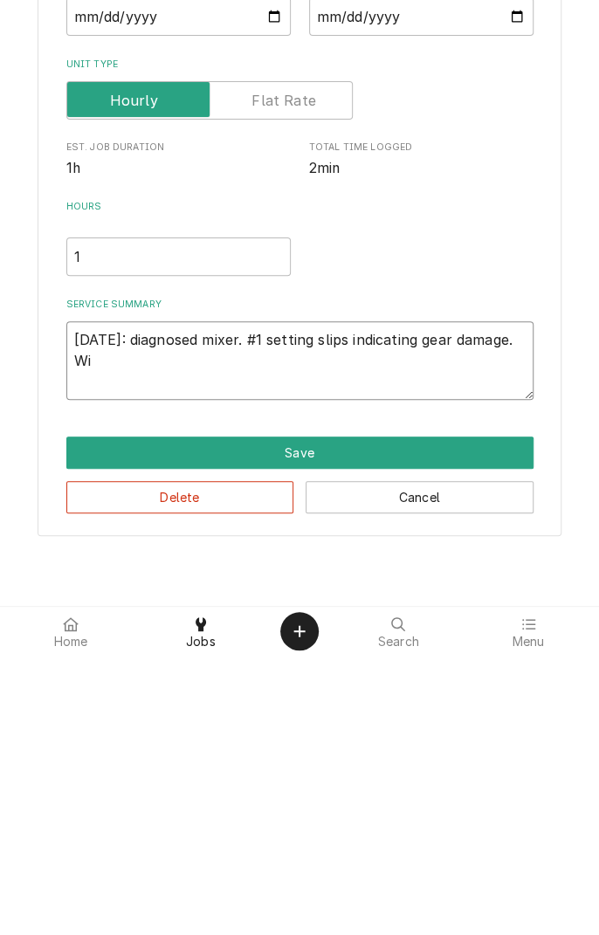
type textarea "8/18/25: diagnosed mixer. #1 setting slips indicating gear damage. Wil"
type textarea "x"
type textarea "8/18/25: diagnosed mixer. #1 setting slips indicating gear damage. Will"
type textarea "x"
type textarea "8/18/25: diagnosed mixer. #1 setting slips indicating gear damage. Will"
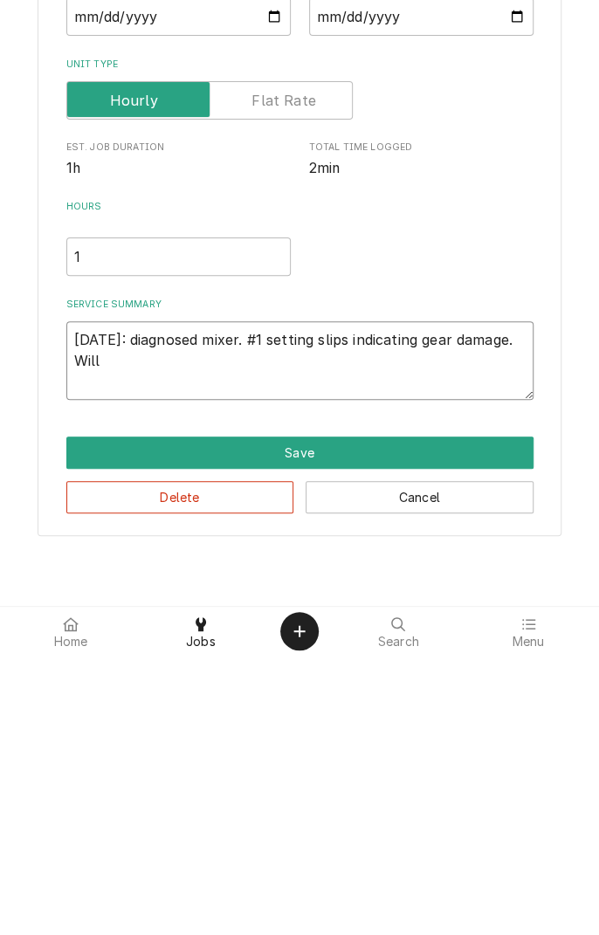
type textarea "x"
type textarea "8/18/25: diagnosed mixer. #1 setting slips indicating gear damage. Will r"
type textarea "x"
type textarea "8/18/25: diagnosed mixer. #1 setting slips indicating gear damage. Will re"
type textarea "x"
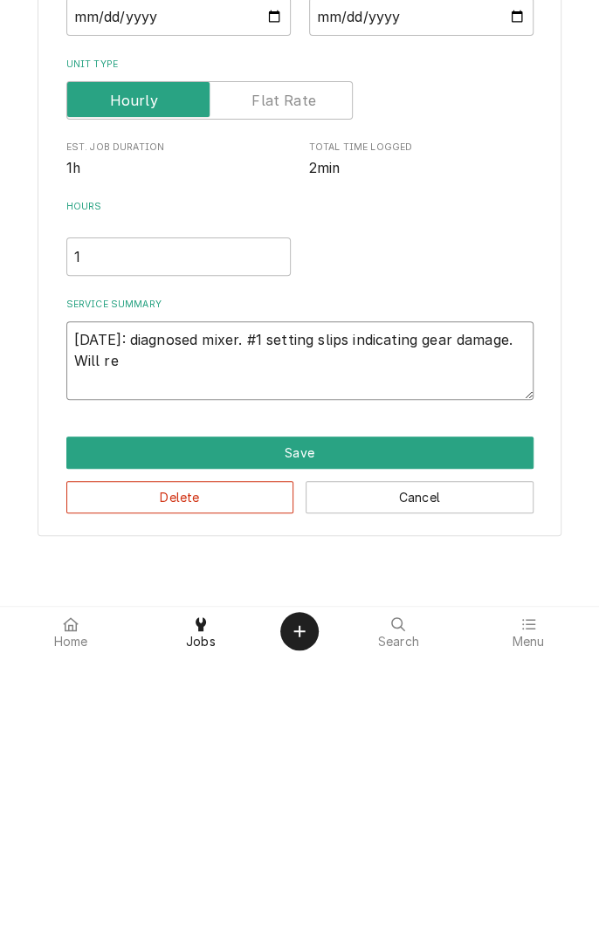
type textarea "8/18/25: diagnosed mixer. #1 setting slips indicating gear damage. Will req"
type textarea "x"
type textarea "8/18/25: diagnosed mixer. #1 setting slips indicating gear damage. Will requ"
type textarea "x"
type textarea "8/18/25: diagnosed mixer. #1 setting slips indicating gear damage. Will requi"
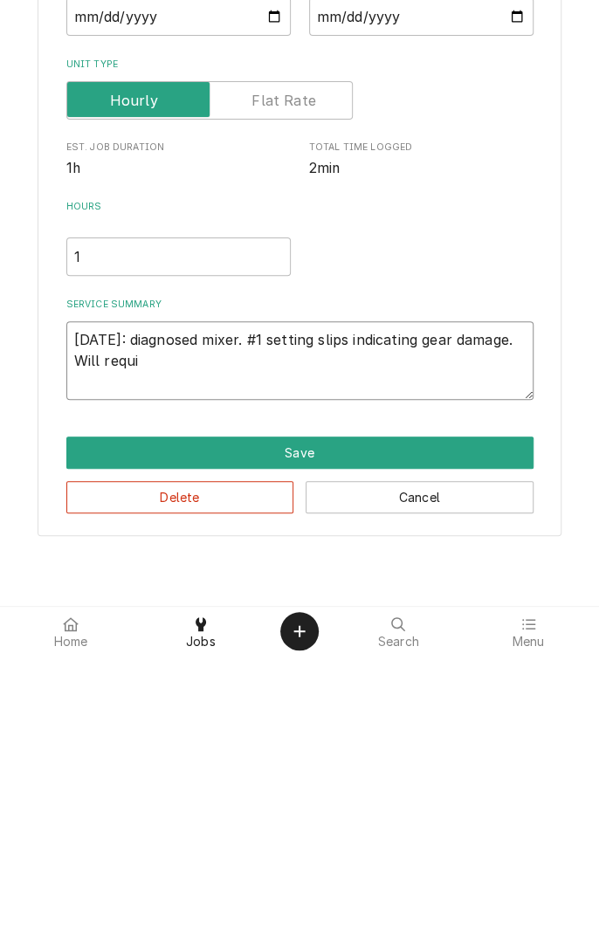
type textarea "x"
type textarea "8/18/25: diagnosed mixer. #1 setting slips indicating gear damage. Will requir"
type textarea "x"
type textarea "8/18/25: diagnosed mixer. #1 setting slips indicating gear damage. Will require"
type textarea "x"
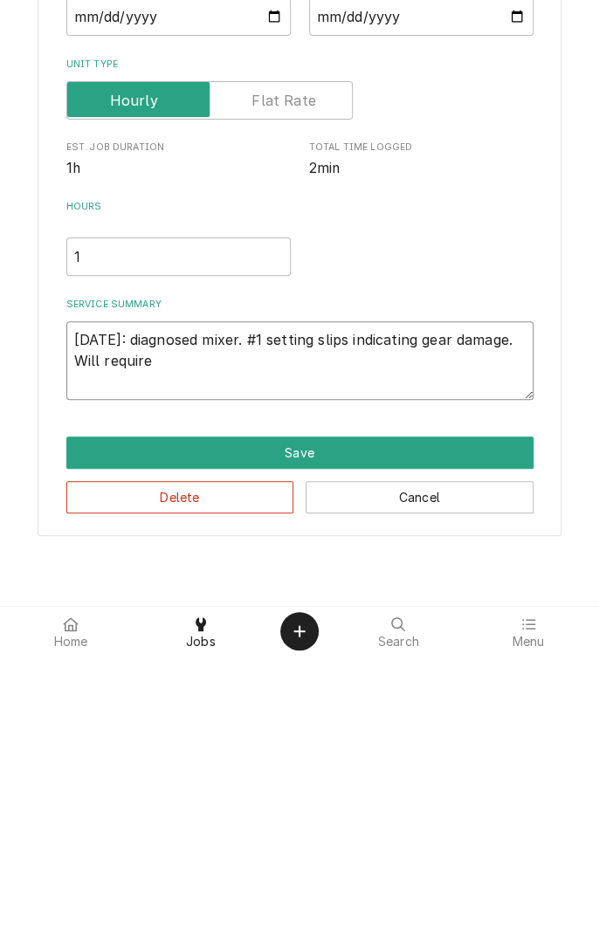
type textarea "8/18/25: diagnosed mixer. #1 setting slips indicating gear damage. Will require…"
type textarea "x"
type textarea "8/18/25: diagnosed mixer. #1 setting slips indicating gear damage. Will require…"
type textarea "x"
type textarea "8/18/25: diagnosed mixer. #1 setting slips indicating gear damage. Will require…"
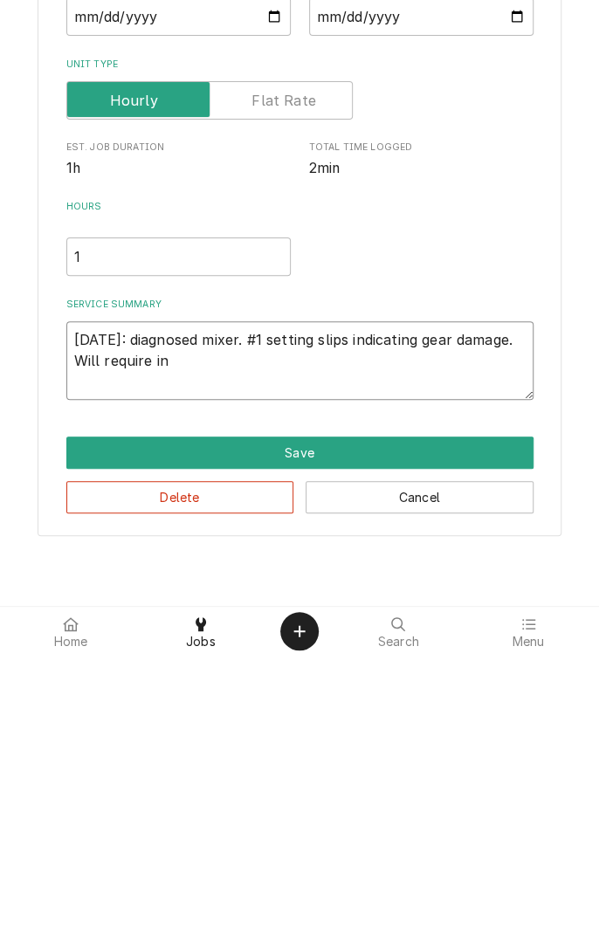
type textarea "x"
type textarea "8/18/25: diagnosed mixer. #1 setting slips indicating gear damage. Will require…"
type textarea "x"
type textarea "8/18/25: diagnosed mixer. #1 setting slips indicating gear damage. Will require…"
type textarea "x"
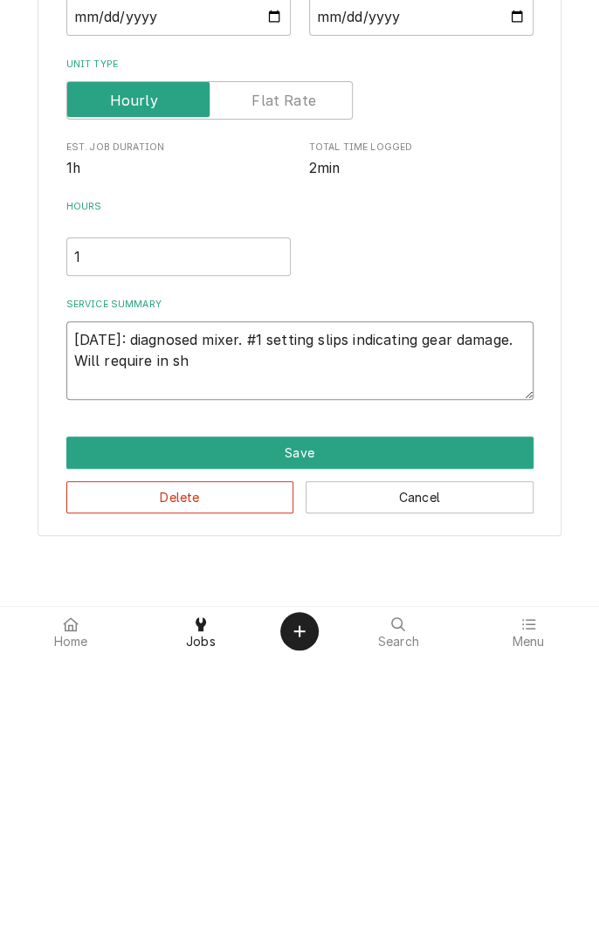
type textarea "8/18/25: diagnosed mixer. #1 setting slips indicating gear damage. Will require…"
type textarea "x"
type textarea "8/18/25: diagnosed mixer. #1 setting slips indicating gear damage. Will require…"
type textarea "x"
type textarea "8/18/25: diagnosed mixer. #1 setting slips indicating gear damage. Will require…"
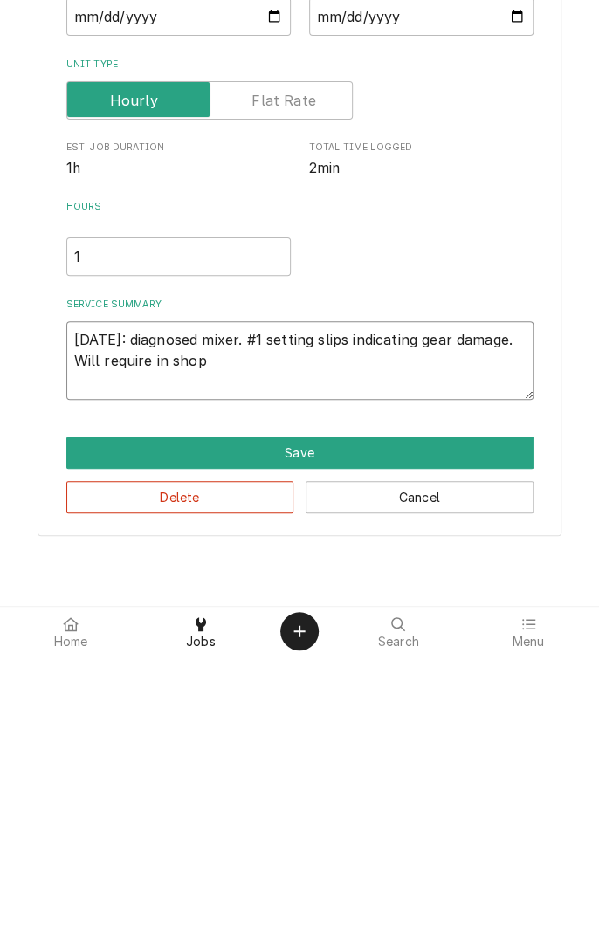
type textarea "x"
type textarea "8/18/25: diagnosed mixer. #1 setting slips indicating gear damage. Will require…"
type textarea "x"
type textarea "8/18/25: diagnosed mixer. #1 setting slips indicating gear damage. Will require…"
type textarea "x"
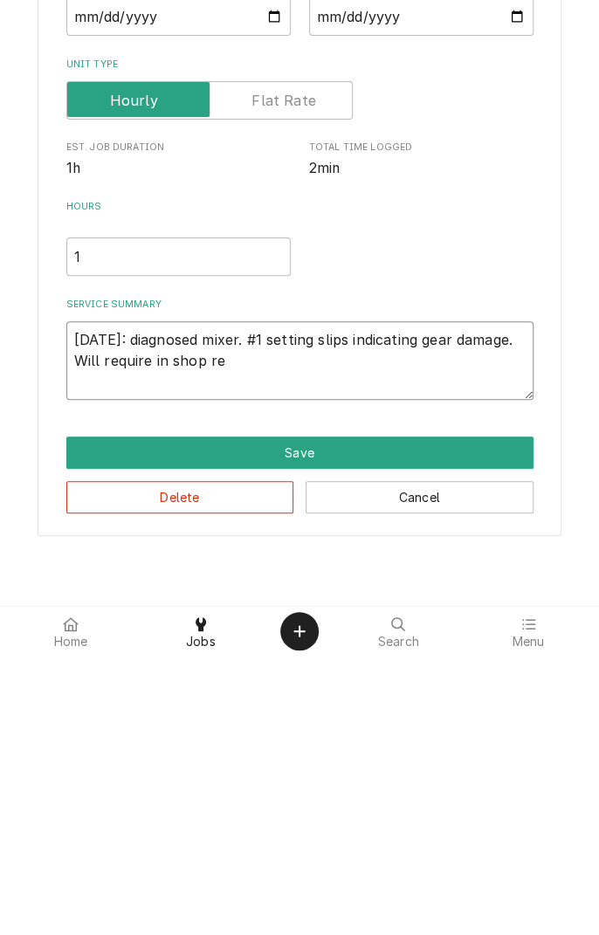
type textarea "8/18/25: diagnosed mixer. #1 setting slips indicating gear damage. Will require…"
type textarea "x"
type textarea "8/18/25: diagnosed mixer. #1 setting slips indicating gear damage. Will require…"
type textarea "x"
type textarea "8/18/25: diagnosed mixer. #1 setting slips indicating gear damage. Will require…"
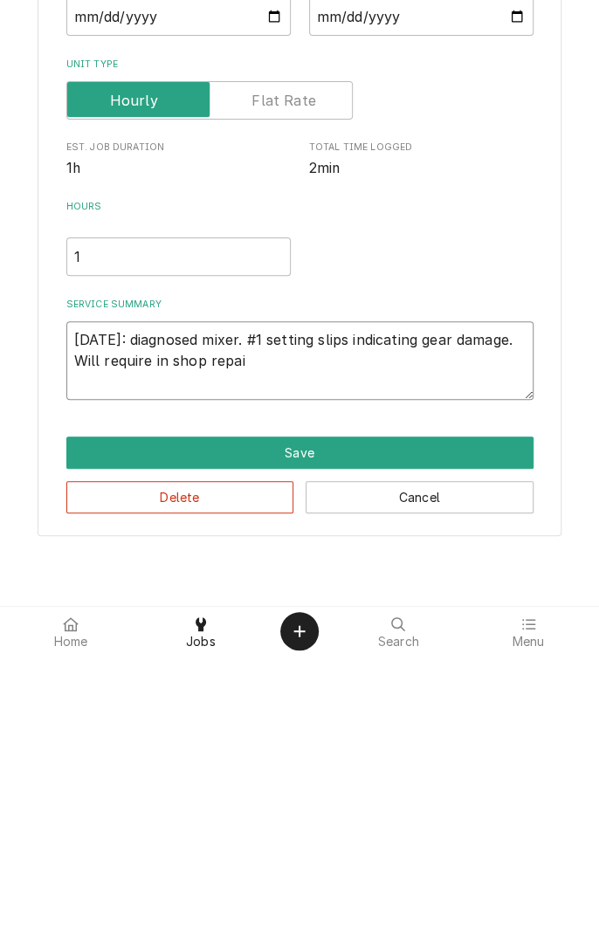
type textarea "x"
type textarea "8/18/25: diagnosed mixer. #1 setting slips indicating gear damage. Will require…"
type textarea "x"
type textarea "8/18/25: diagnosed mixer. #1 setting slips indicating gear damage. Will require…"
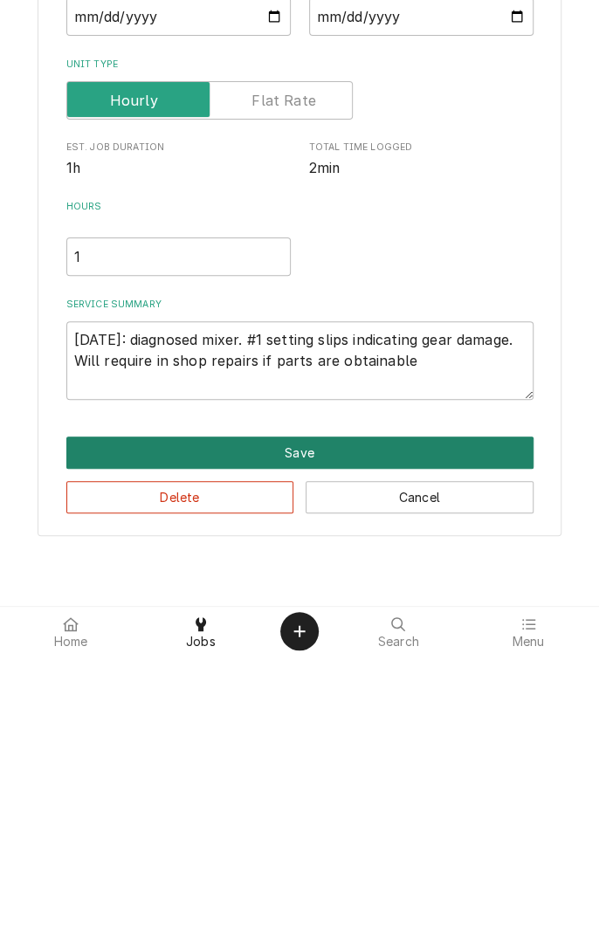
click at [314, 742] on button "Save" at bounding box center [299, 732] width 467 height 32
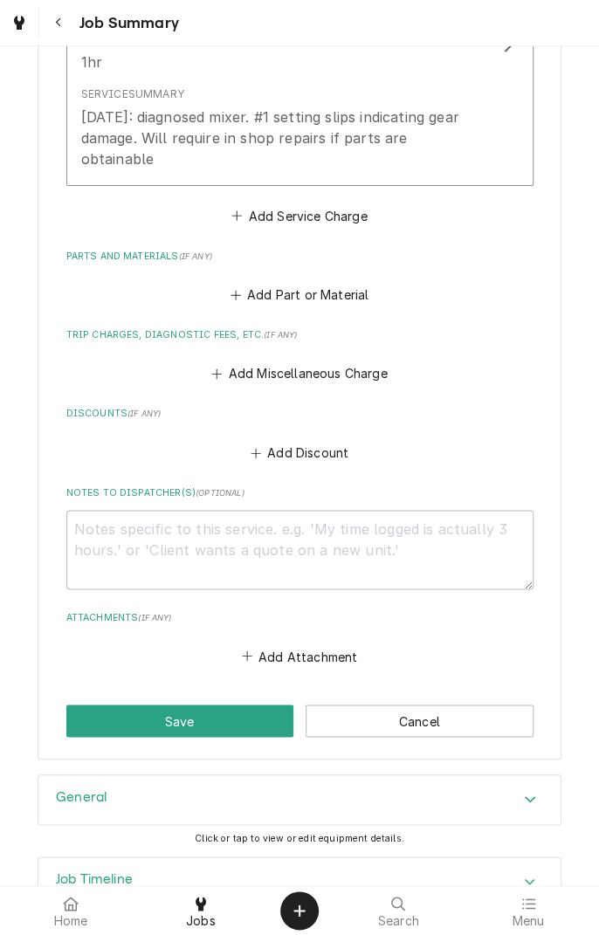
scroll to position [619, 0]
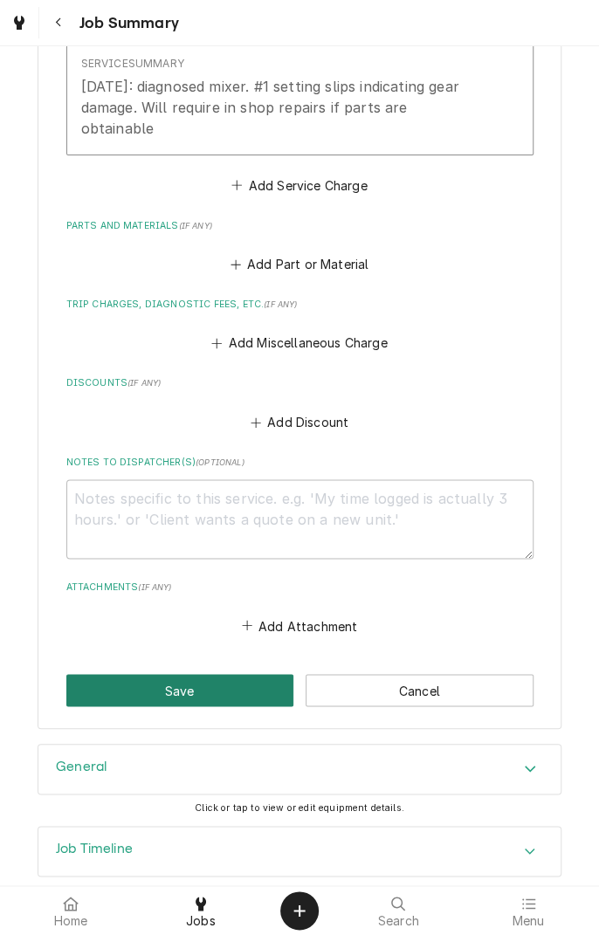
click at [211, 678] on button "Save" at bounding box center [180, 690] width 228 height 32
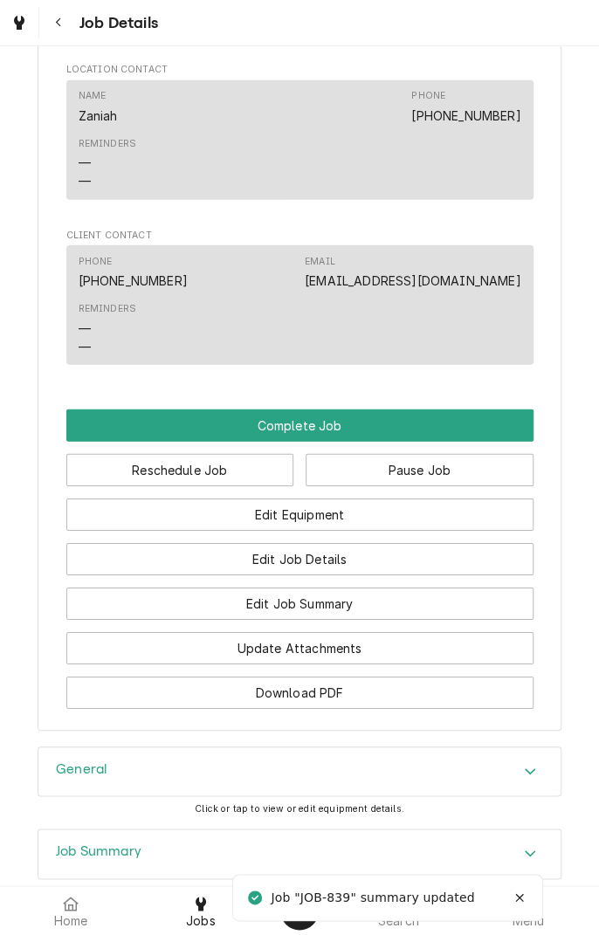
scroll to position [1618, 0]
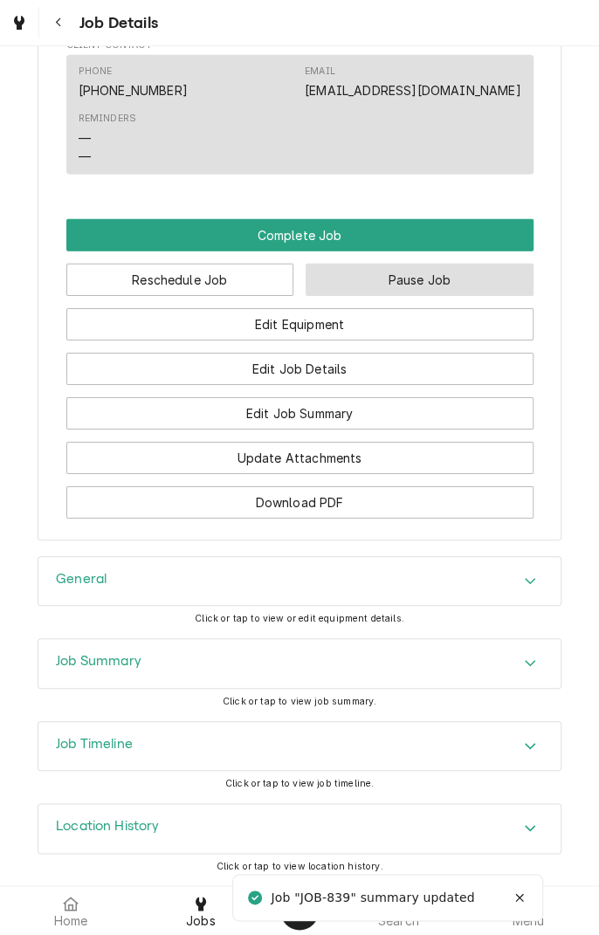
click at [459, 286] on button "Pause Job" at bounding box center [420, 280] width 228 height 32
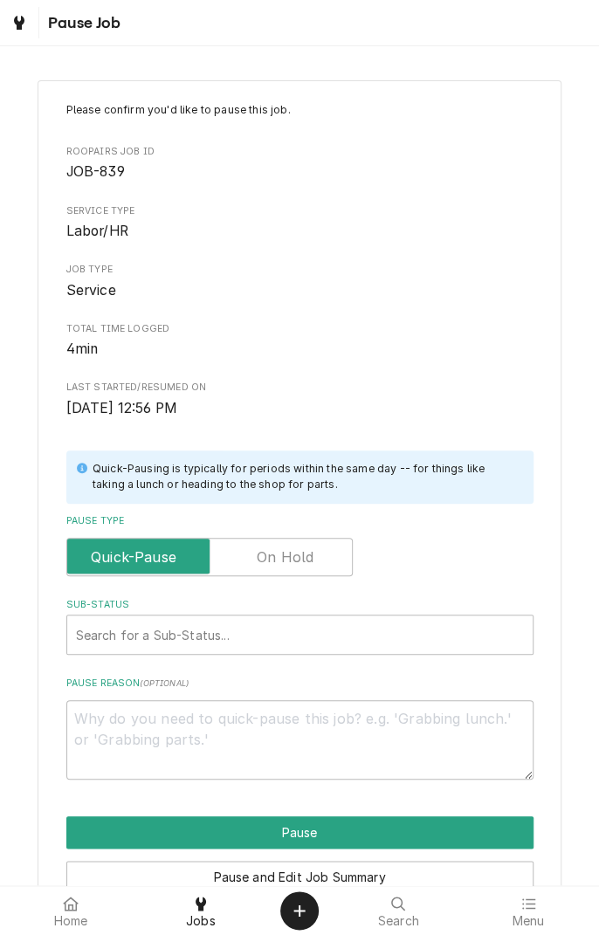
click at [290, 555] on label "Pause Type" at bounding box center [209, 557] width 286 height 38
click at [290, 555] on input "Pause Type" at bounding box center [209, 557] width 271 height 38
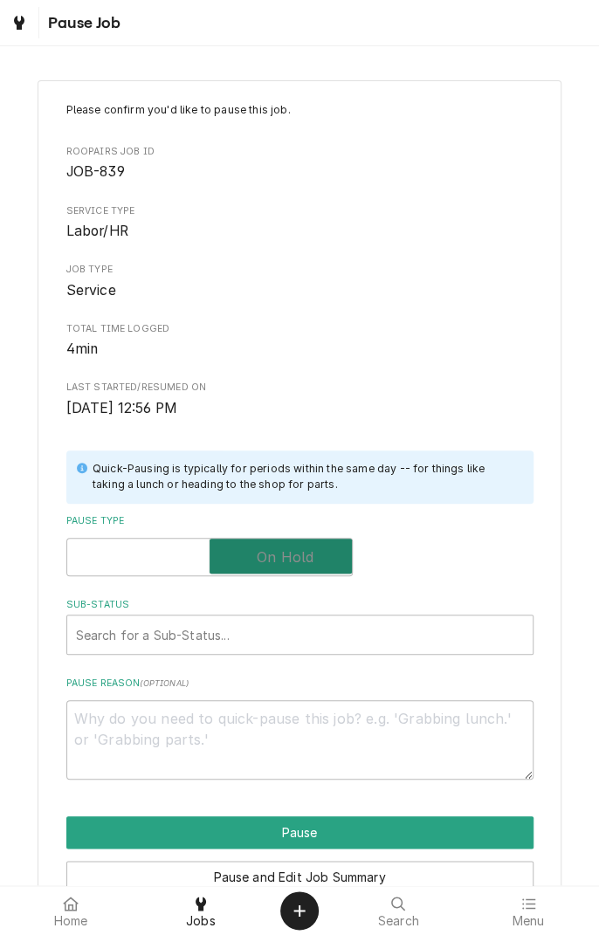
checkbox input "true"
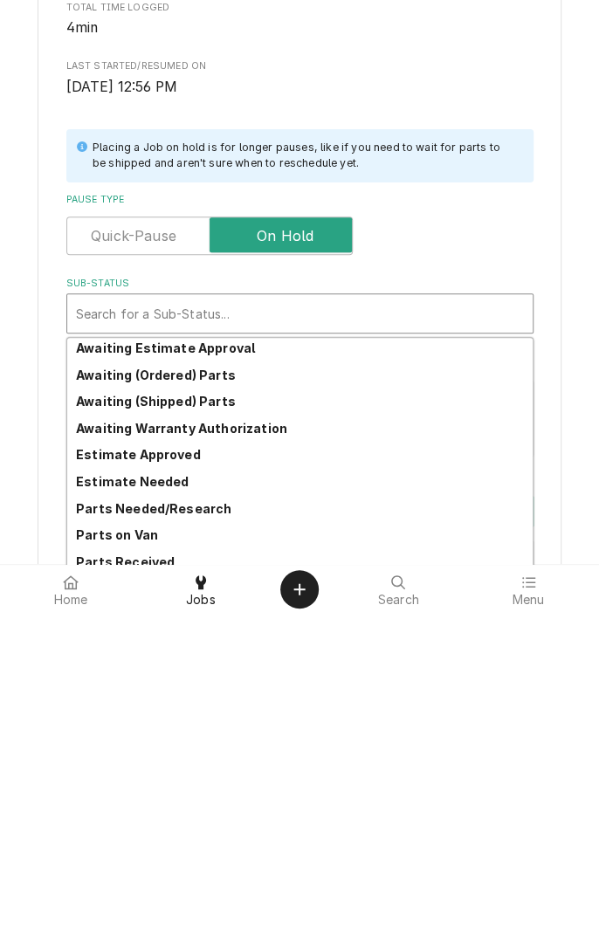
scroll to position [86, 0]
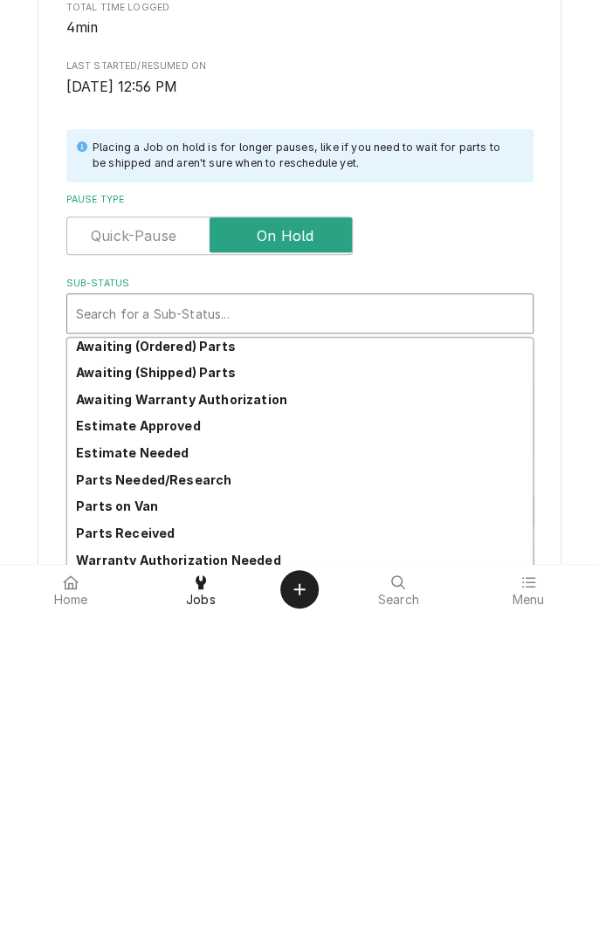
click at [197, 808] on div "Parts Needed/Research" at bounding box center [300, 801] width 466 height 27
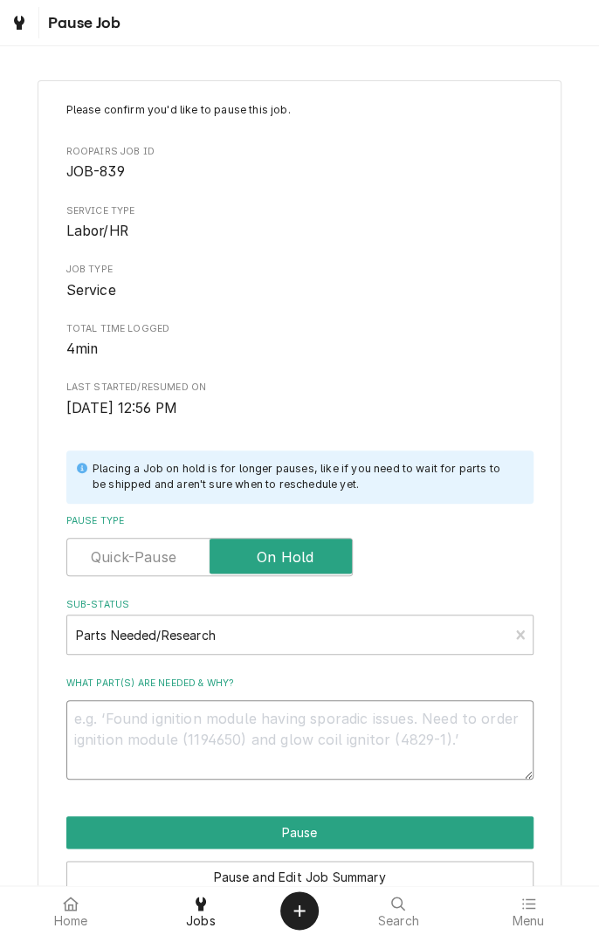
click at [262, 724] on textarea "What part(s) are needed & why?" at bounding box center [299, 739] width 467 height 79
type textarea "x"
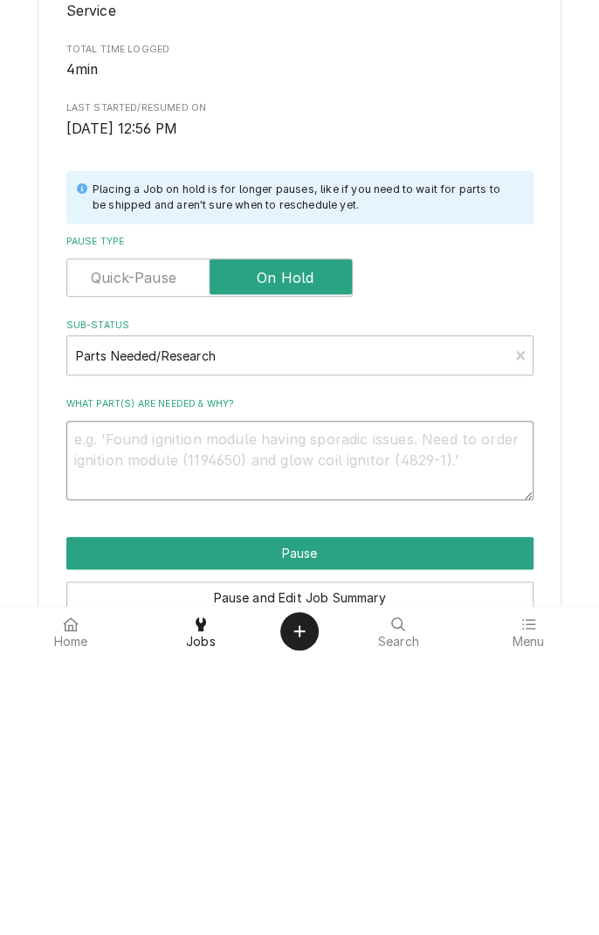
type textarea "I"
type textarea "x"
type textarea "In"
type textarea "x"
type textarea "In"
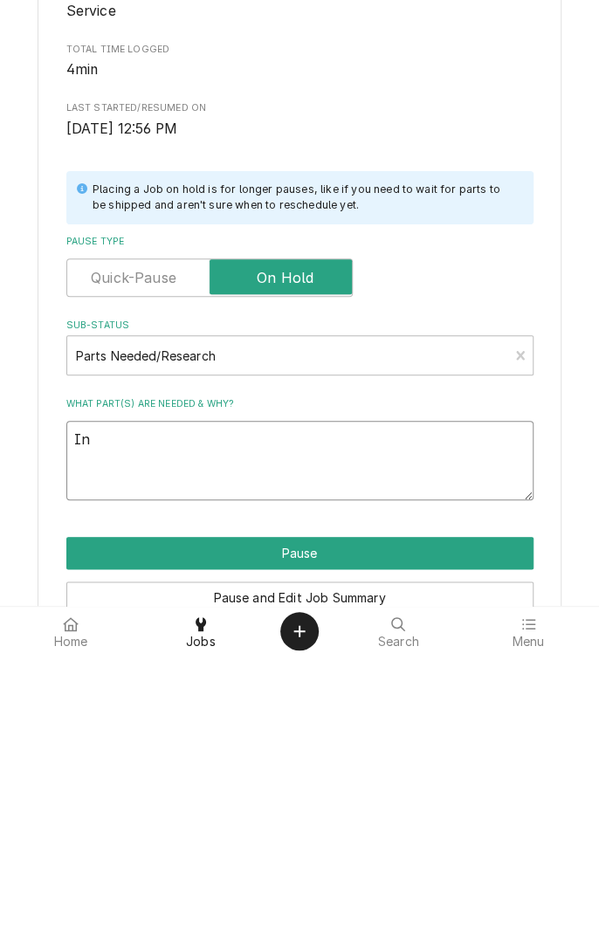
type textarea "x"
type textarea "In s"
type textarea "x"
type textarea "In sh"
type textarea "x"
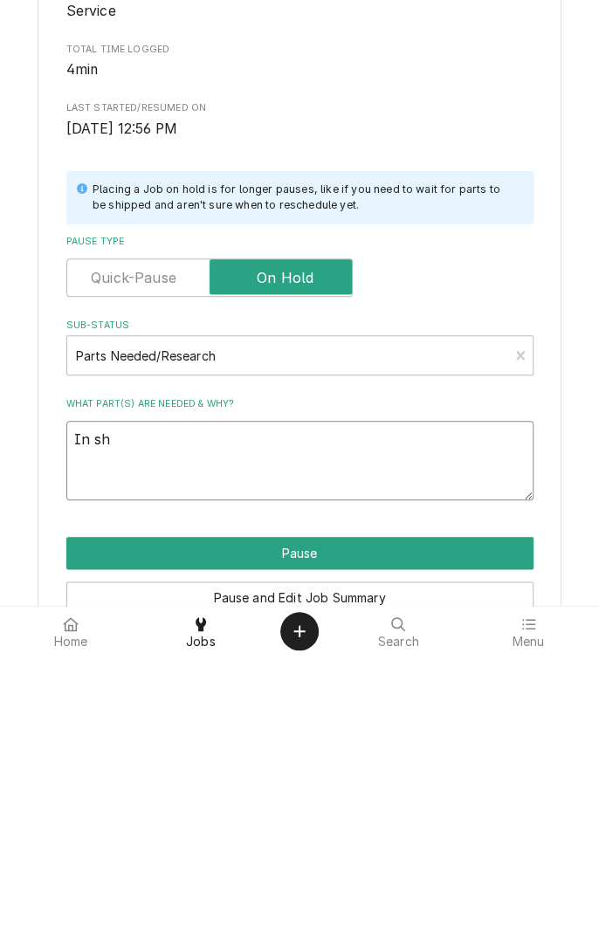
type textarea "In sho"
type textarea "x"
type textarea "In shop"
type textarea "x"
type textarea "In shop"
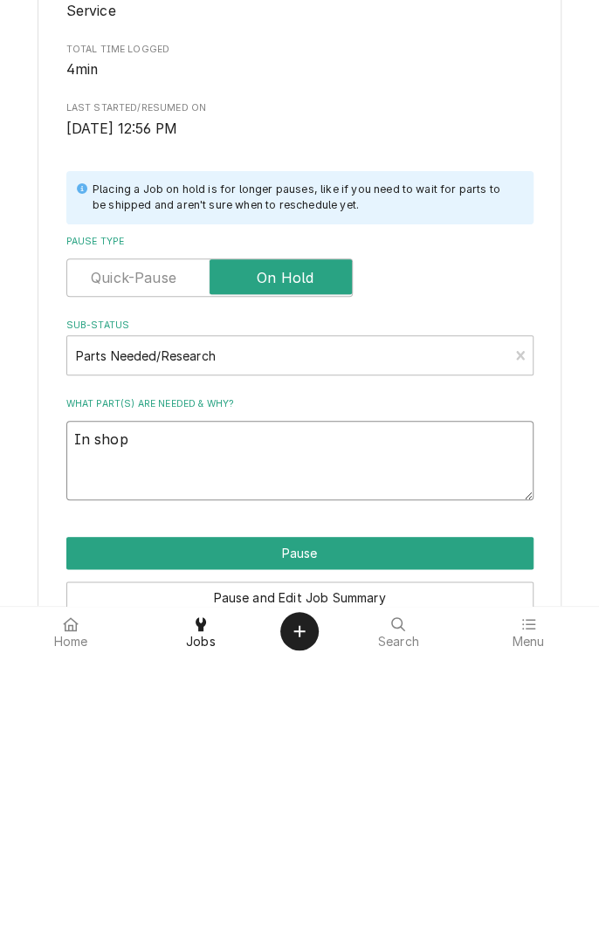
type textarea "x"
type textarea "In shop r"
type textarea "x"
type textarea "In shop re"
type textarea "x"
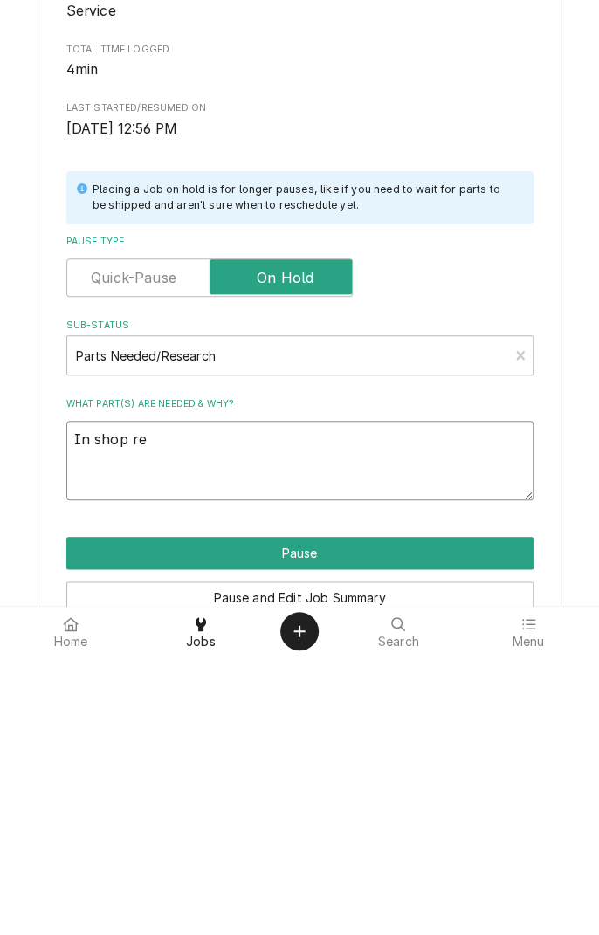
type textarea "In shop rep"
type textarea "x"
type textarea "In shop repairs"
type textarea "x"
type textarea "In shop repairs i"
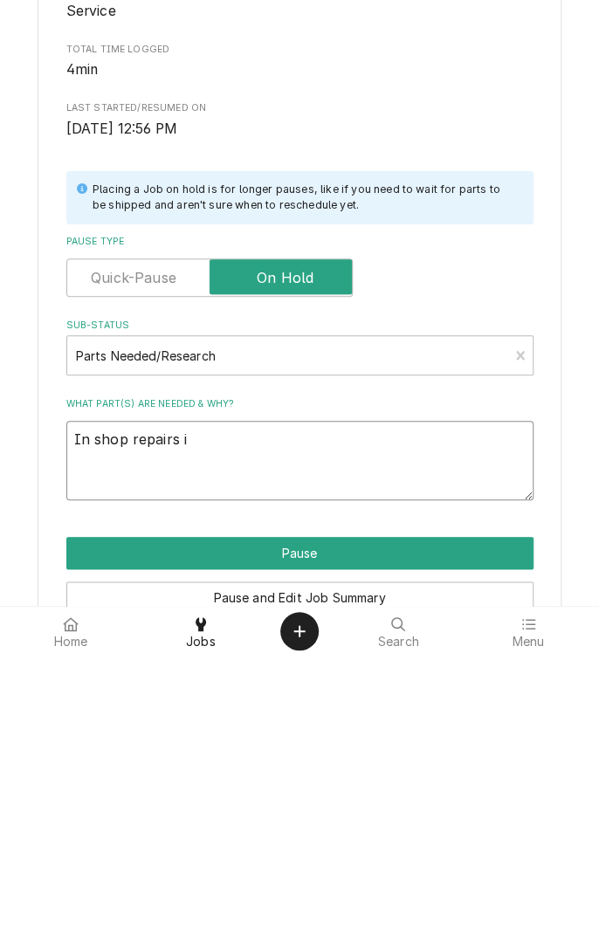
type textarea "x"
type textarea "In shop repairs if"
type textarea "x"
type textarea "In shop repairs if"
type textarea "x"
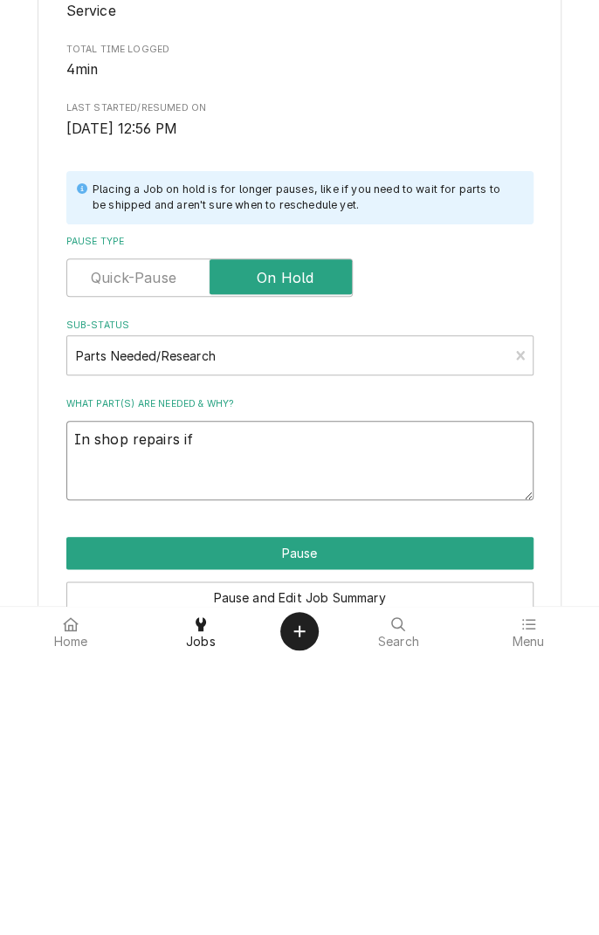
type textarea "In shop repairs if p"
type textarea "x"
type textarea "In shop repairs if pa"
type textarea "x"
type textarea "In shop repairs if par"
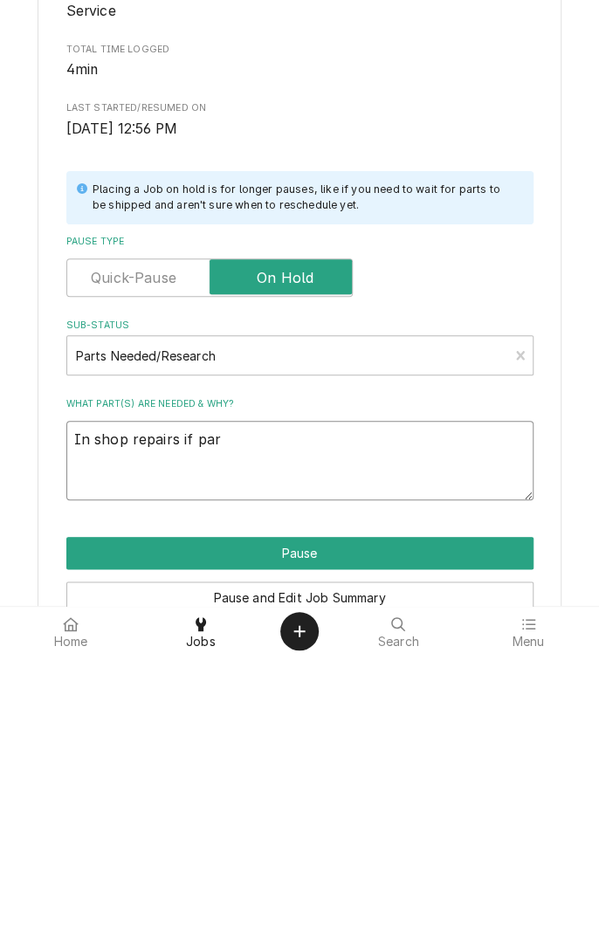
type textarea "x"
type textarea "In shop repairs if part"
type textarea "x"
type textarea "In shop repairs if parts"
type textarea "x"
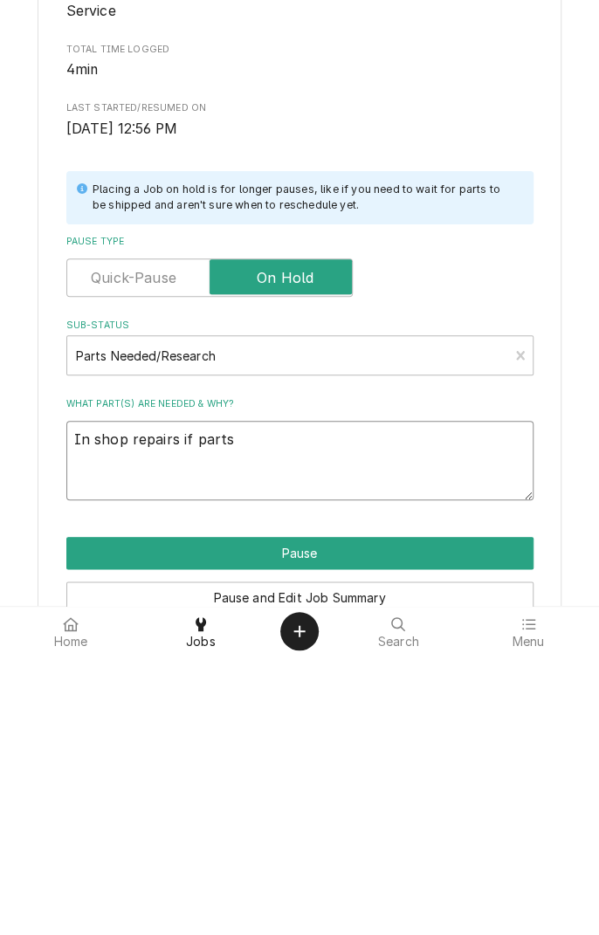
type textarea "In shop repairs if parts"
type textarea "x"
type textarea "In shop repairs if parts a"
type textarea "x"
type textarea "In shop repairs if parts av"
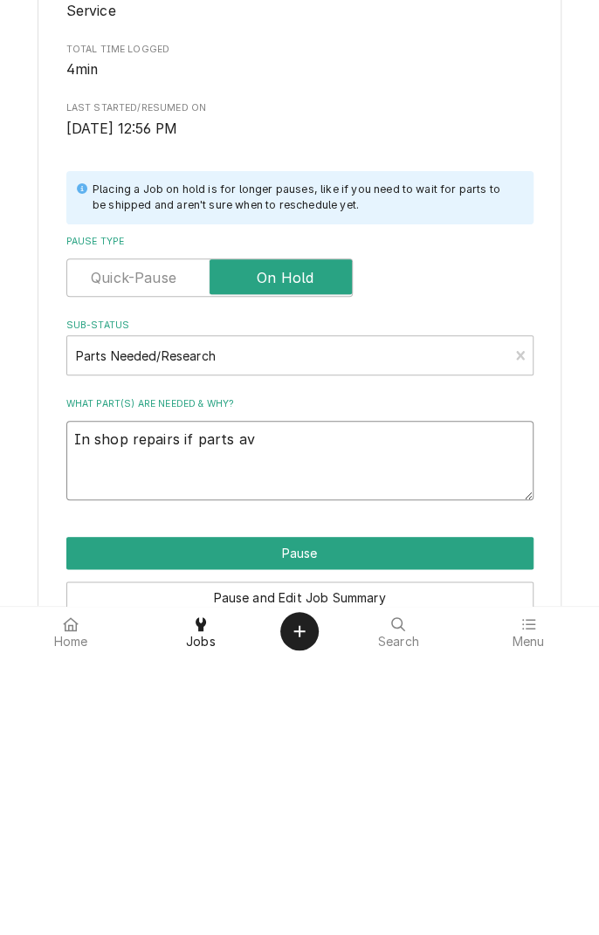
type textarea "x"
type textarea "In shop repairs if parts available"
type textarea "x"
type textarea "In shop repairs if parts available"
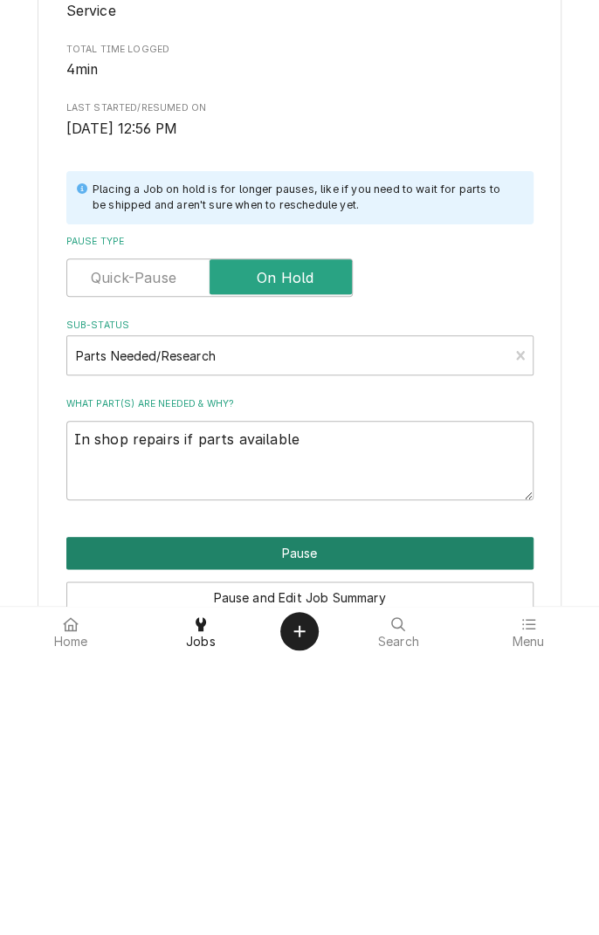
click at [328, 836] on button "Pause" at bounding box center [299, 833] width 467 height 32
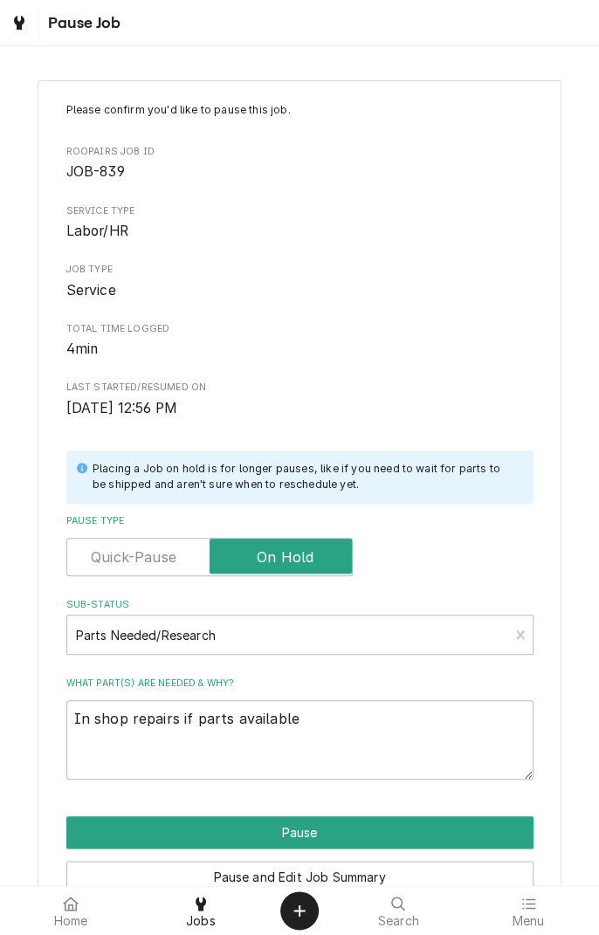
type textarea "x"
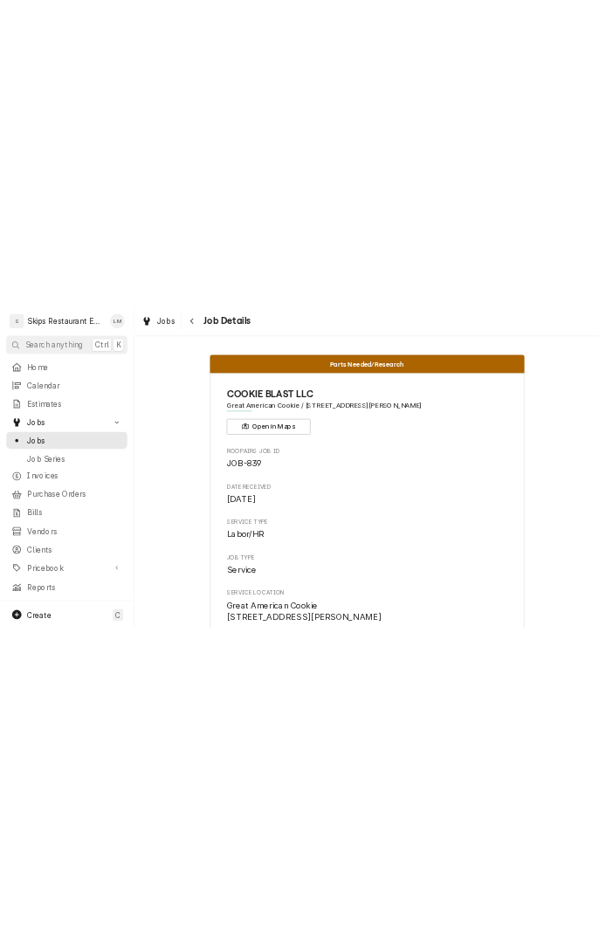
scroll to position [15, 0]
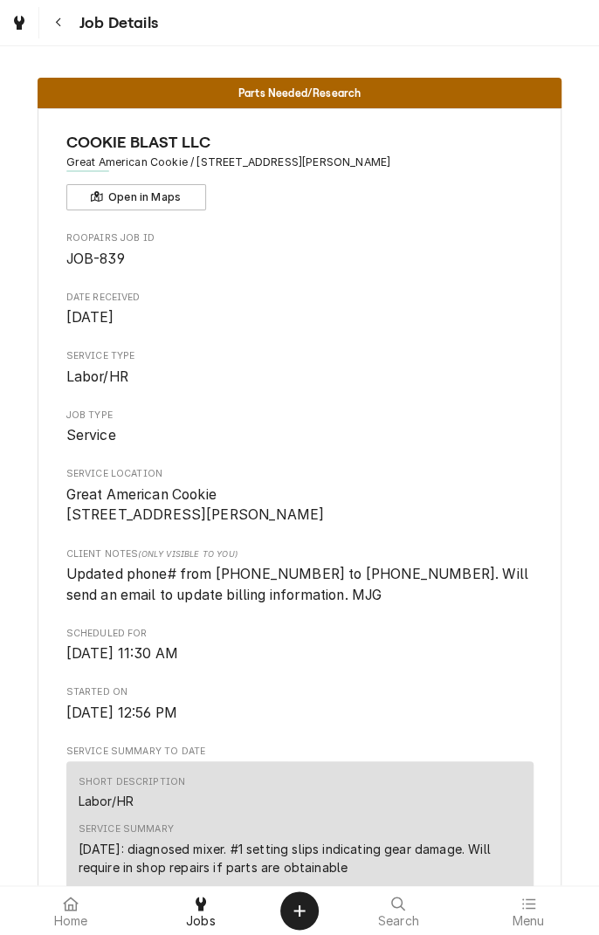
click at [561, 15] on div "Job Details" at bounding box center [299, 22] width 599 height 45
click at [539, 17] on div "Job Details" at bounding box center [299, 22] width 599 height 45
click at [539, 19] on div "Job Details" at bounding box center [299, 22] width 599 height 45
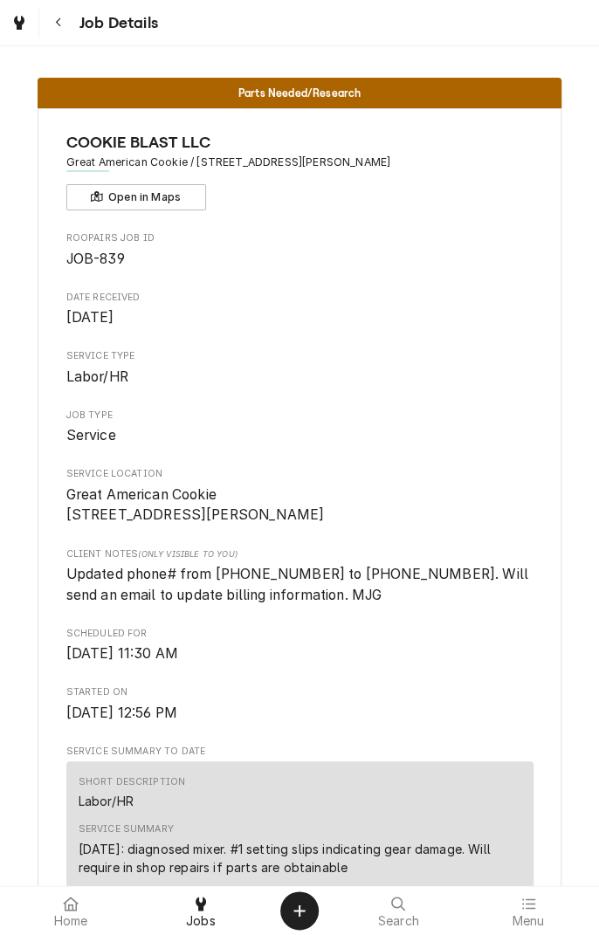
click at [215, 604] on span "Updated phone# from [PHONE_NUMBER] to [PHONE_NUMBER]. Will send an email to upd…" at bounding box center [299, 585] width 466 height 38
click at [224, 605] on span "Updated phone# from [PHONE_NUMBER] to [PHONE_NUMBER]. Will send an email to upd…" at bounding box center [299, 584] width 467 height 41
click at [221, 605] on span "Updated phone# from [PHONE_NUMBER] to [PHONE_NUMBER]. Will send an email to upd…" at bounding box center [299, 584] width 467 height 41
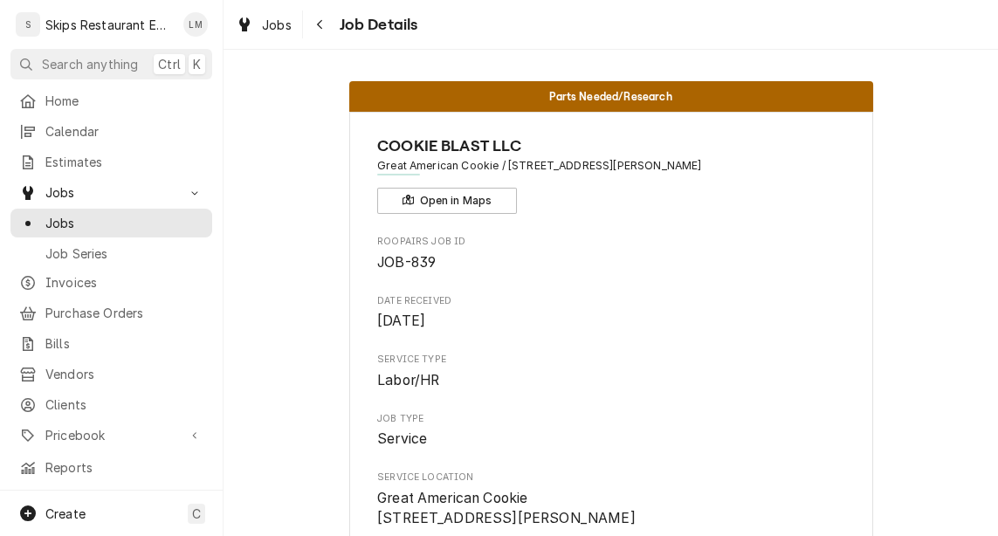
click at [410, 3] on div "Jobs Job Details" at bounding box center [611, 24] width 775 height 49
click at [433, 31] on div "Jobs Job Details" at bounding box center [611, 24] width 775 height 49
click at [431, 17] on div "Jobs Job Details" at bounding box center [611, 24] width 775 height 49
click at [431, 16] on div "Jobs Job Details" at bounding box center [611, 24] width 775 height 49
click at [438, 17] on div "Jobs Job Details" at bounding box center [611, 24] width 775 height 49
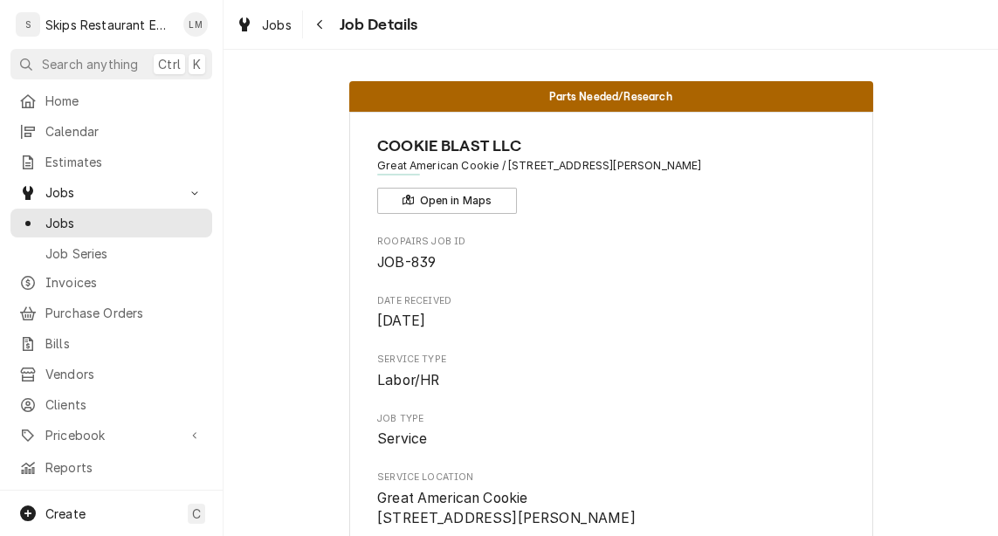
click at [456, 18] on div "Jobs Job Details" at bounding box center [611, 24] width 775 height 49
click at [459, 17] on div "Jobs Job Details" at bounding box center [611, 24] width 775 height 49
click at [427, 8] on div "Jobs Job Details" at bounding box center [611, 24] width 775 height 49
click at [598, 244] on span "Roopairs Job ID" at bounding box center [610, 242] width 467 height 14
click at [598, 253] on span "JOB-839" at bounding box center [610, 262] width 467 height 21
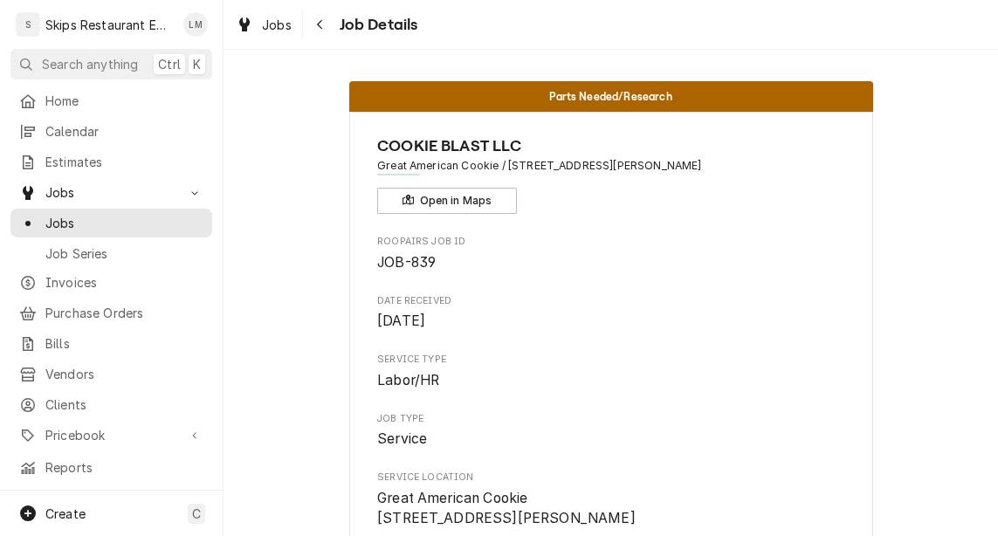
click at [395, 7] on div "Jobs Job Details" at bounding box center [611, 24] width 775 height 49
click at [470, 4] on div "Jobs Job Details" at bounding box center [611, 24] width 775 height 49
click at [529, 16] on div "Jobs Job Details" at bounding box center [611, 24] width 775 height 49
click at [595, 17] on div "Jobs Job Details" at bounding box center [611, 24] width 775 height 49
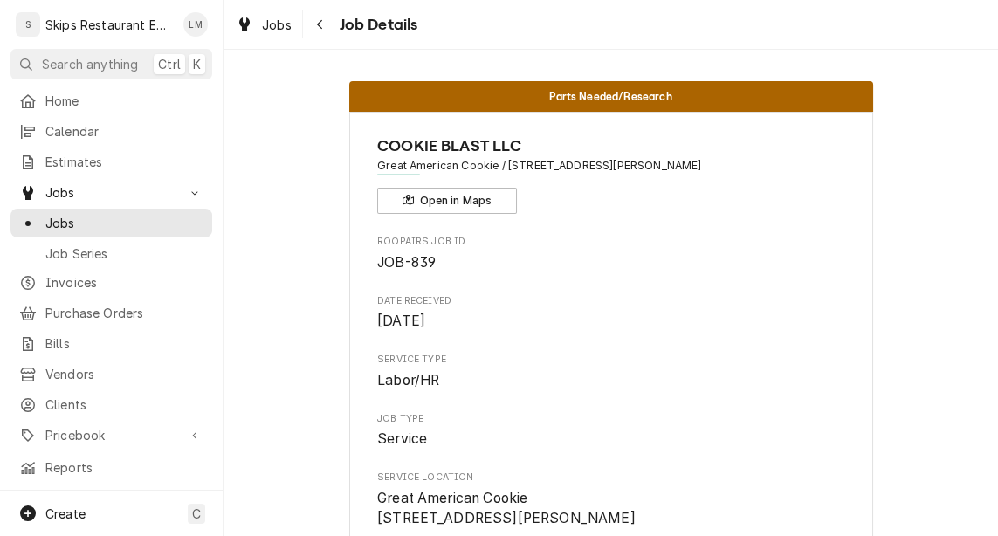
click at [598, 15] on div "Jobs Job Details" at bounding box center [611, 24] width 775 height 49
click at [598, 13] on div "Jobs Job Details" at bounding box center [611, 24] width 775 height 49
click at [598, 15] on div "Jobs Job Details" at bounding box center [611, 24] width 775 height 49
click at [598, 31] on div "Jobs Job Details" at bounding box center [611, 24] width 775 height 49
click at [598, 18] on div "Jobs Job Details" at bounding box center [611, 24] width 775 height 49
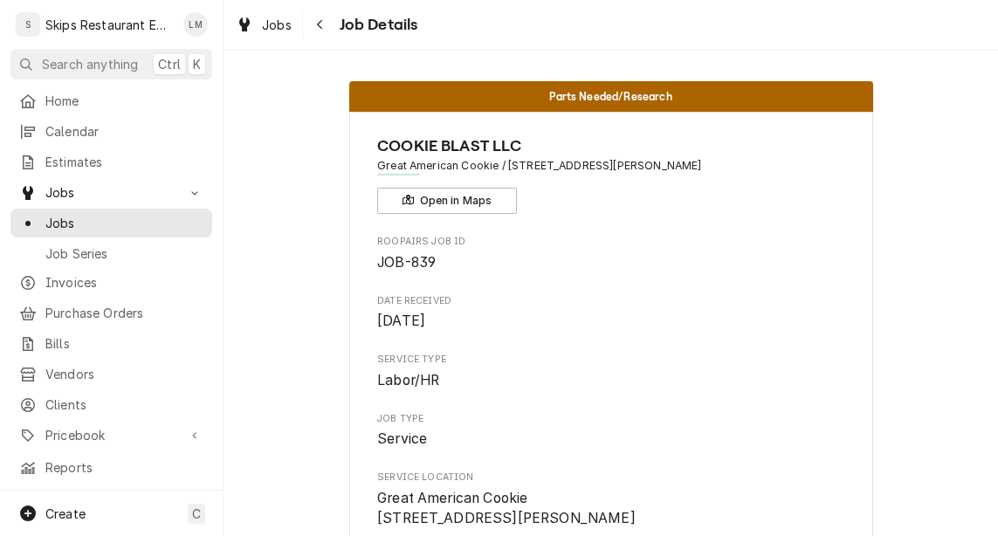
click at [598, 58] on div "Parts Needed/Research COOKIE BLAST LLC Great American Cookie / 7800 N Navarro S…" at bounding box center [611, 293] width 775 height 486
click at [105, 184] on span "Jobs" at bounding box center [111, 192] width 132 height 18
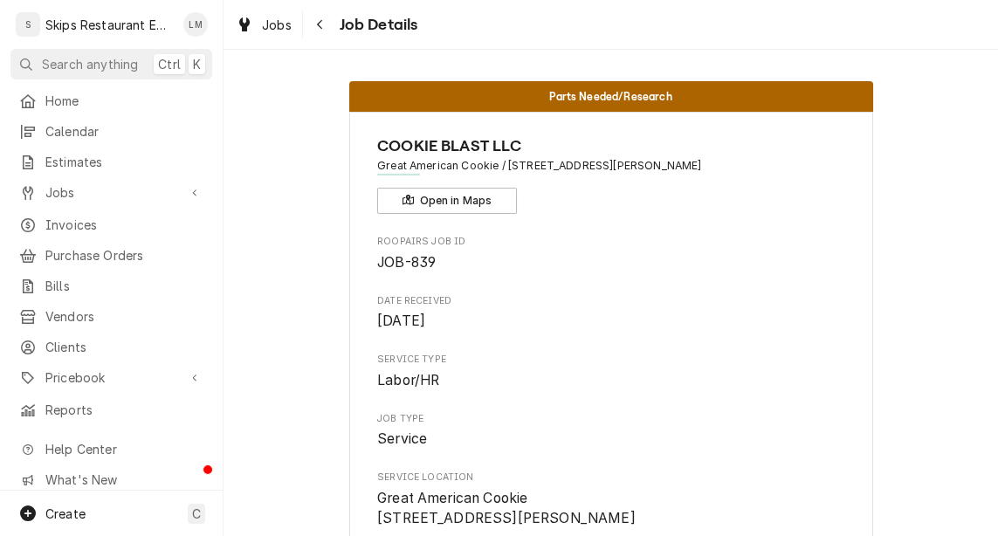
click at [508, 34] on div "Jobs Job Details" at bounding box center [611, 24] width 775 height 49
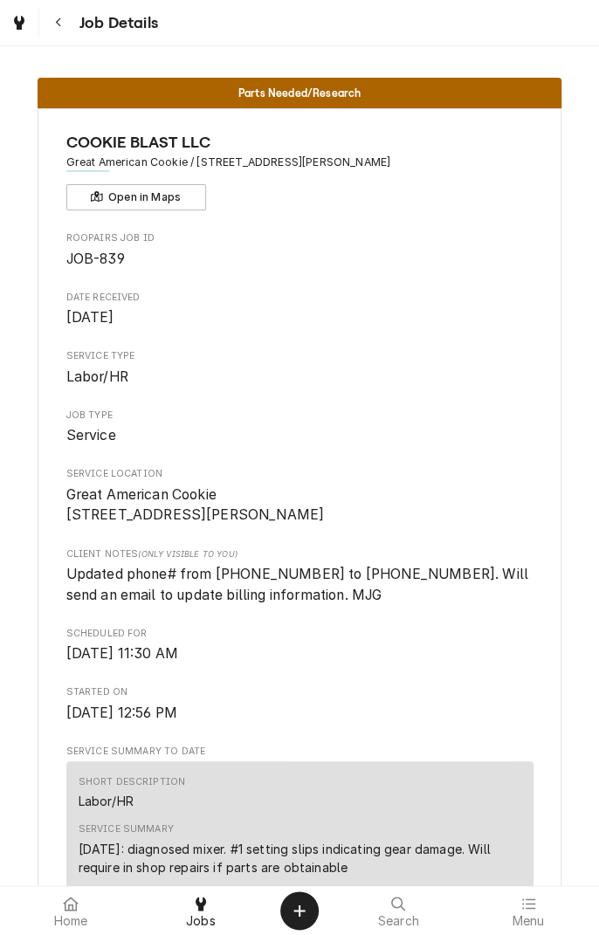
click at [66, 36] on button "Navigate back" at bounding box center [58, 22] width 31 height 31
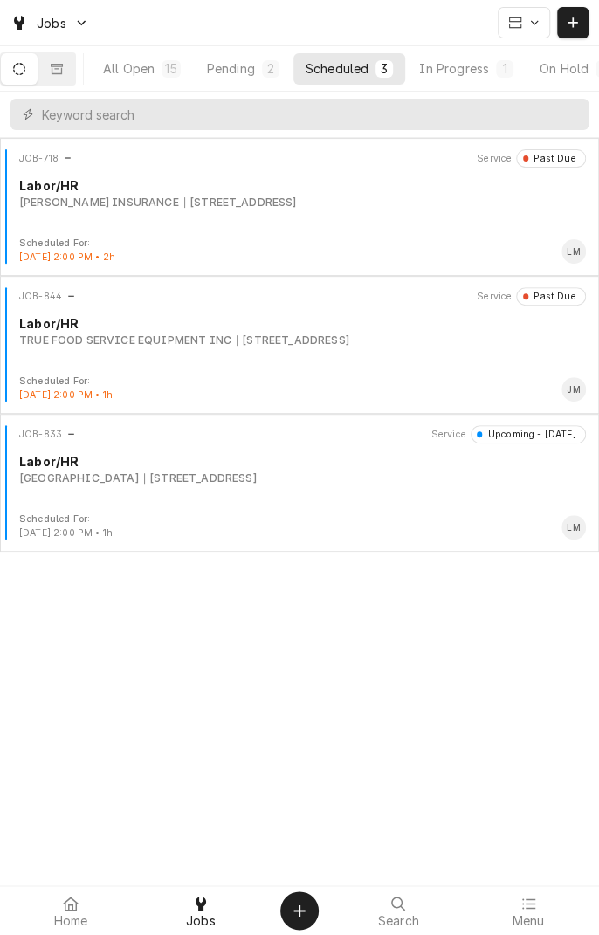
click at [465, 71] on div "In Progress" at bounding box center [454, 68] width 70 height 18
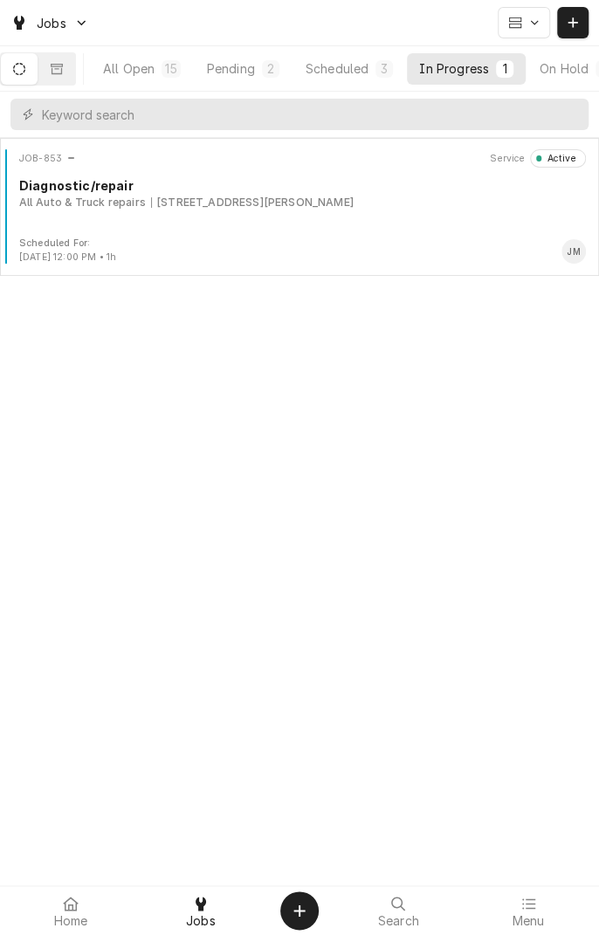
click at [350, 69] on div "Scheduled" at bounding box center [337, 68] width 63 height 18
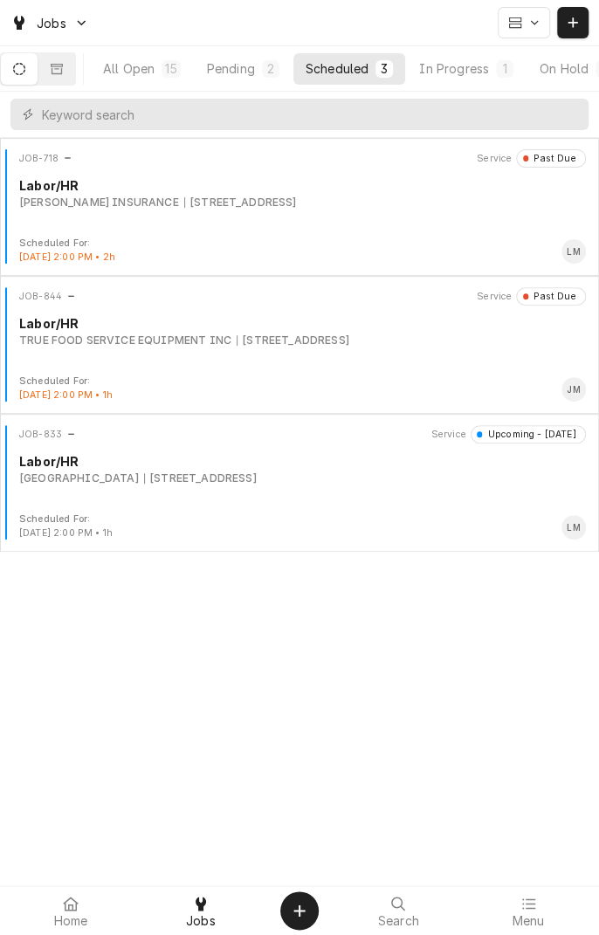
click at [180, 484] on div "[STREET_ADDRESS]" at bounding box center [200, 479] width 113 height 16
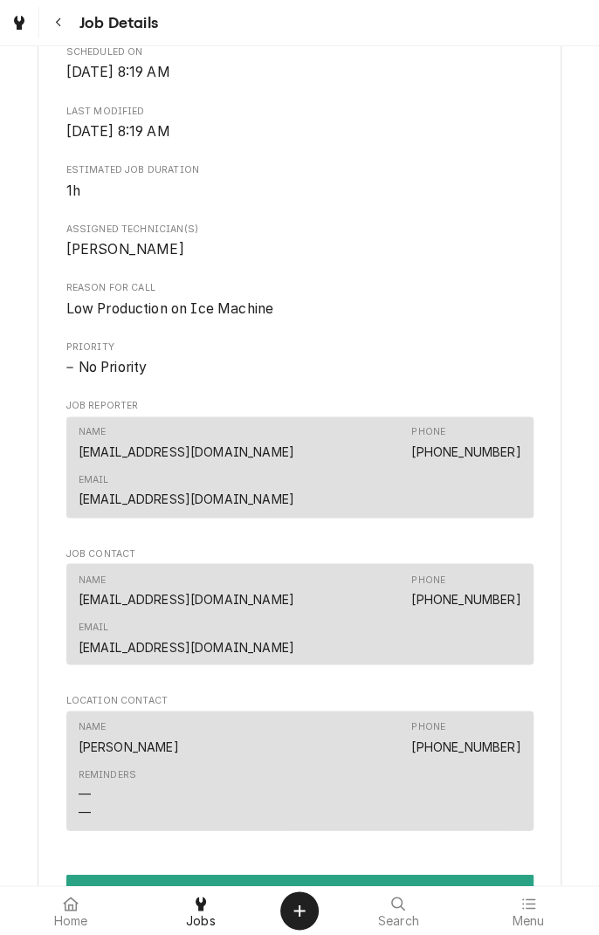
scroll to position [564, 0]
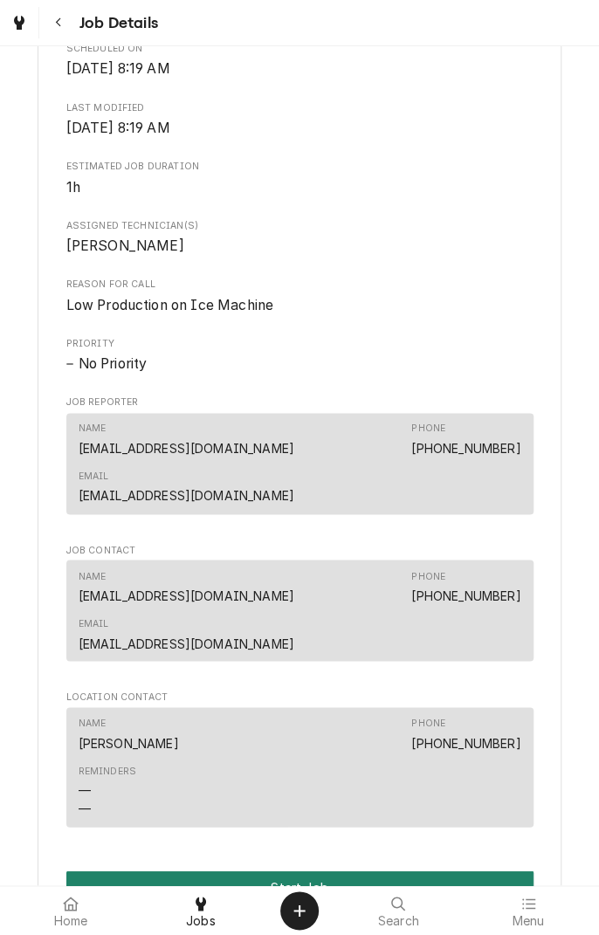
click at [299, 871] on button "Start Job" at bounding box center [299, 887] width 467 height 32
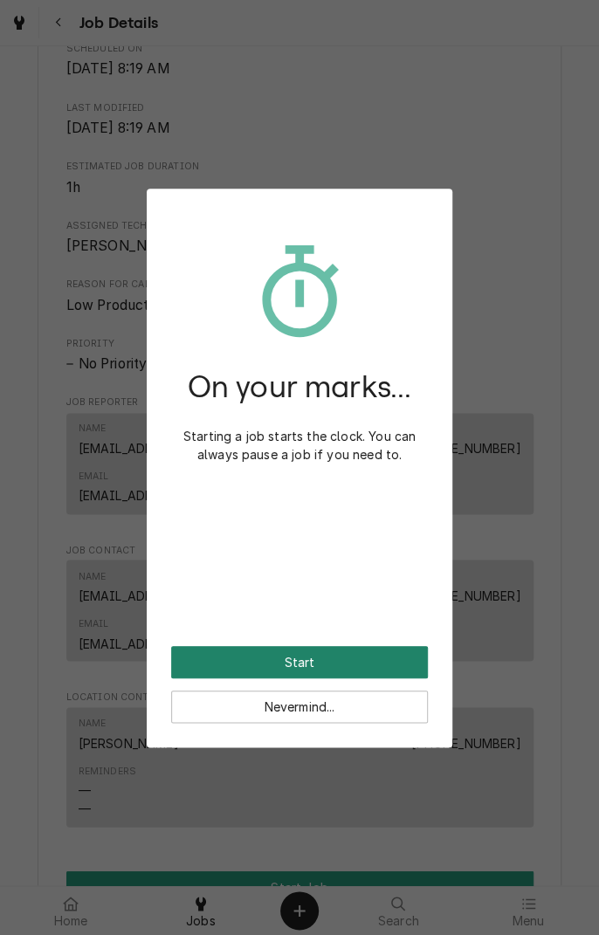
click at [344, 661] on button "Start" at bounding box center [299, 662] width 257 height 32
